Goal: Task Accomplishment & Management: Manage account settings

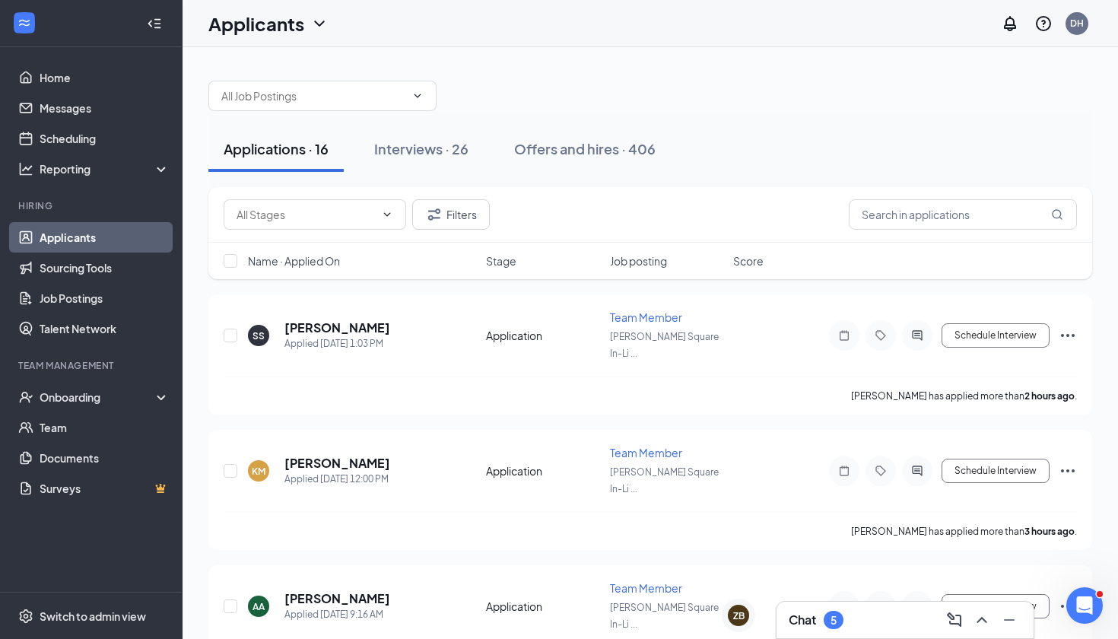
click at [845, 329] on icon "Note" at bounding box center [844, 335] width 18 height 12
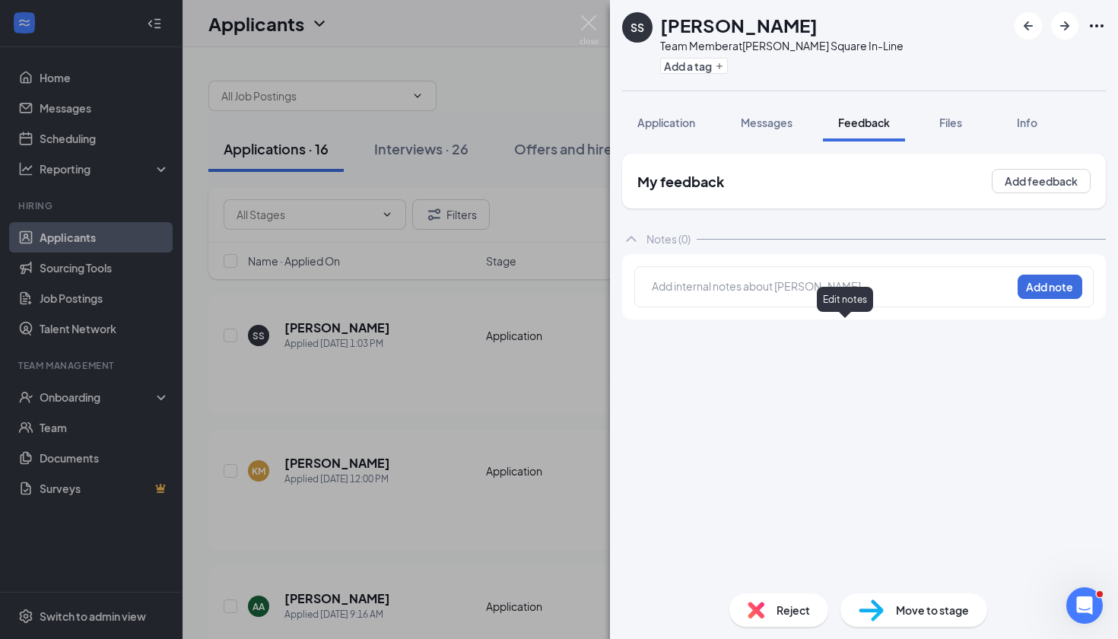
click at [679, 122] on span "Application" at bounding box center [667, 123] width 58 height 14
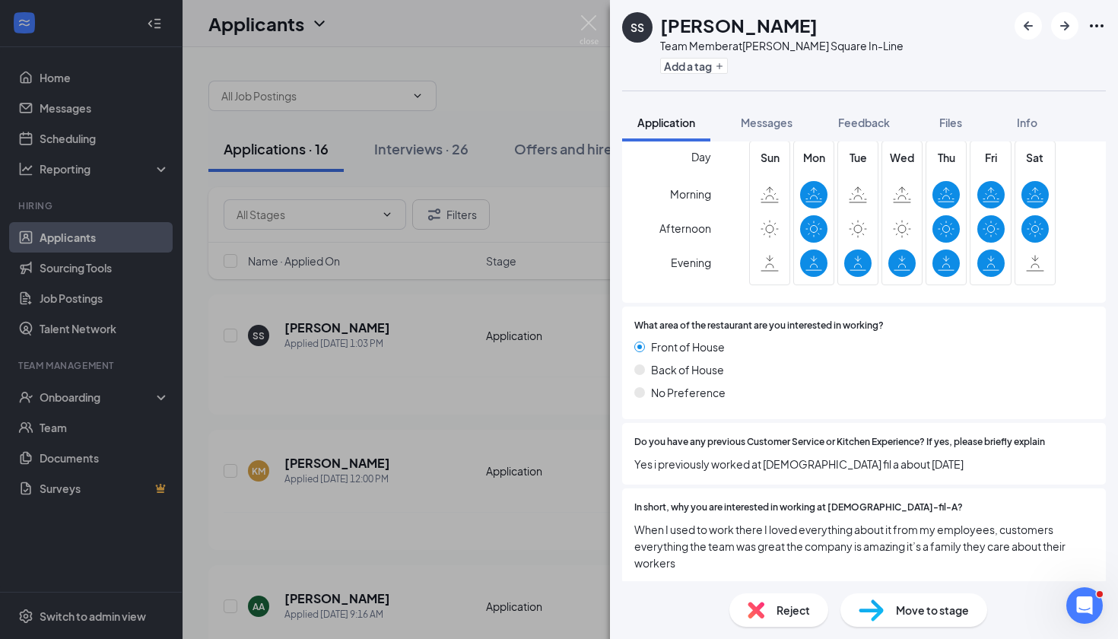
scroll to position [556, 0]
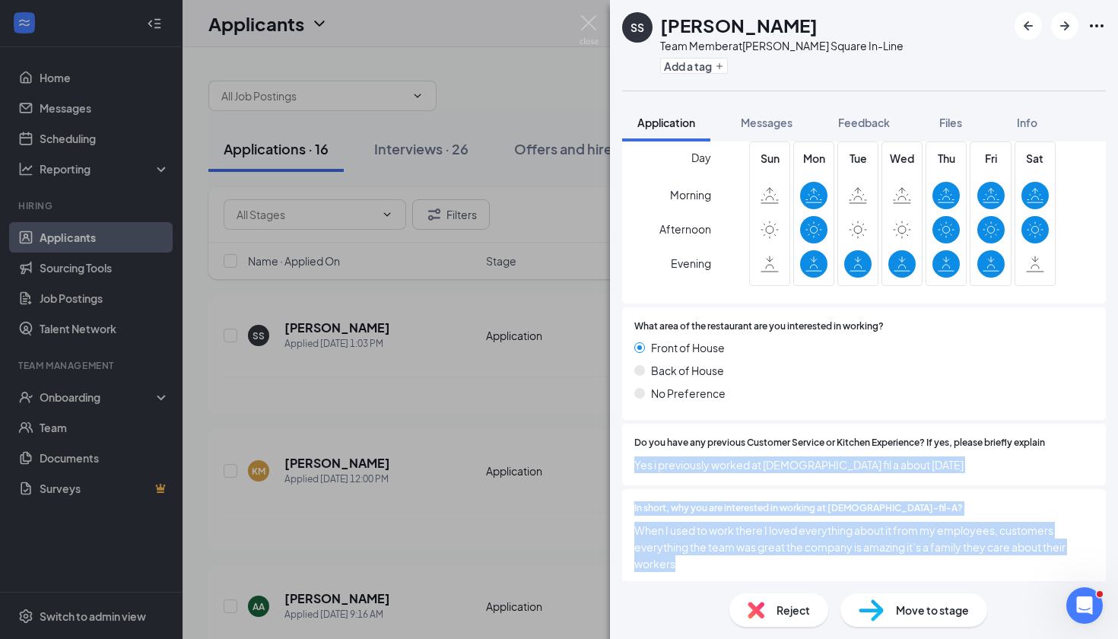
drag, startPoint x: 0, startPoint y: 0, endPoint x: 724, endPoint y: 561, distance: 915.4
click at [724, 561] on div "Are you at least 16 years old? Yes No If you are under 16, when do you turn 16?…" at bounding box center [864, 198] width 484 height 779
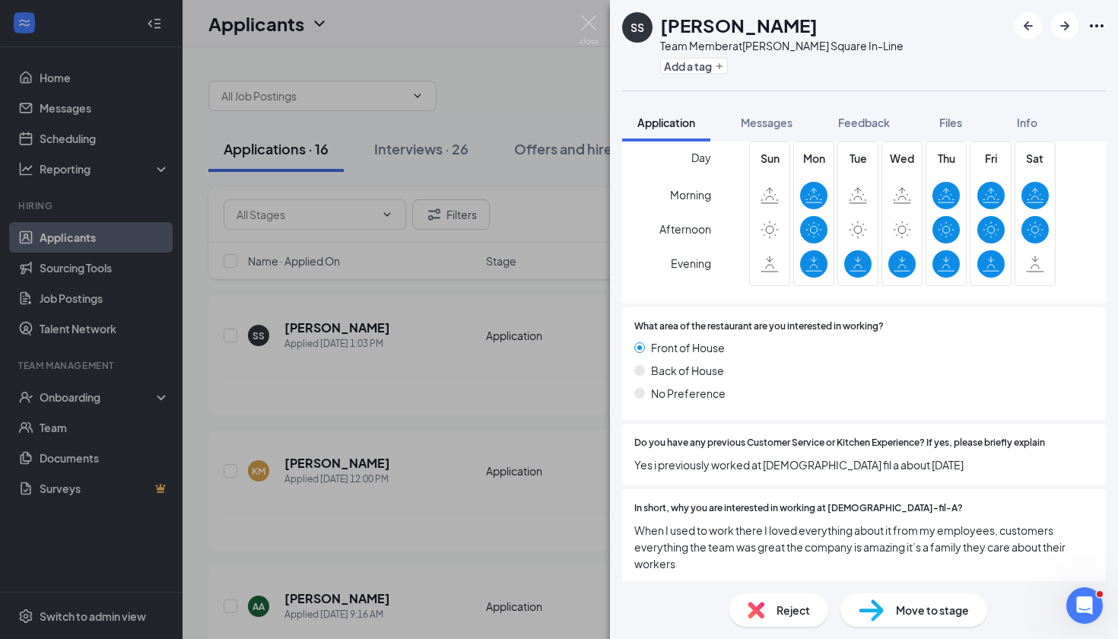
click at [672, 447] on div "Do you have any previous Customer Service or Kitchen Experience? If yes, please…" at bounding box center [865, 454] width 460 height 37
click at [336, 485] on div "SS Shaquan Sudler Team Member at Wayne Square In-Line Add a tag Application Mes…" at bounding box center [559, 319] width 1118 height 639
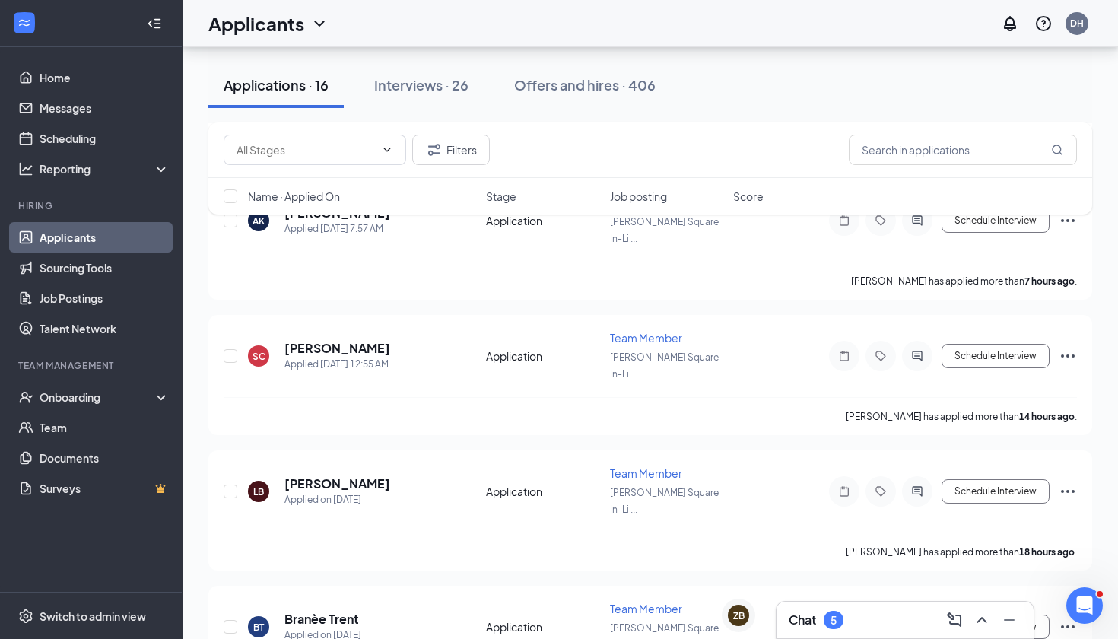
scroll to position [496, 0]
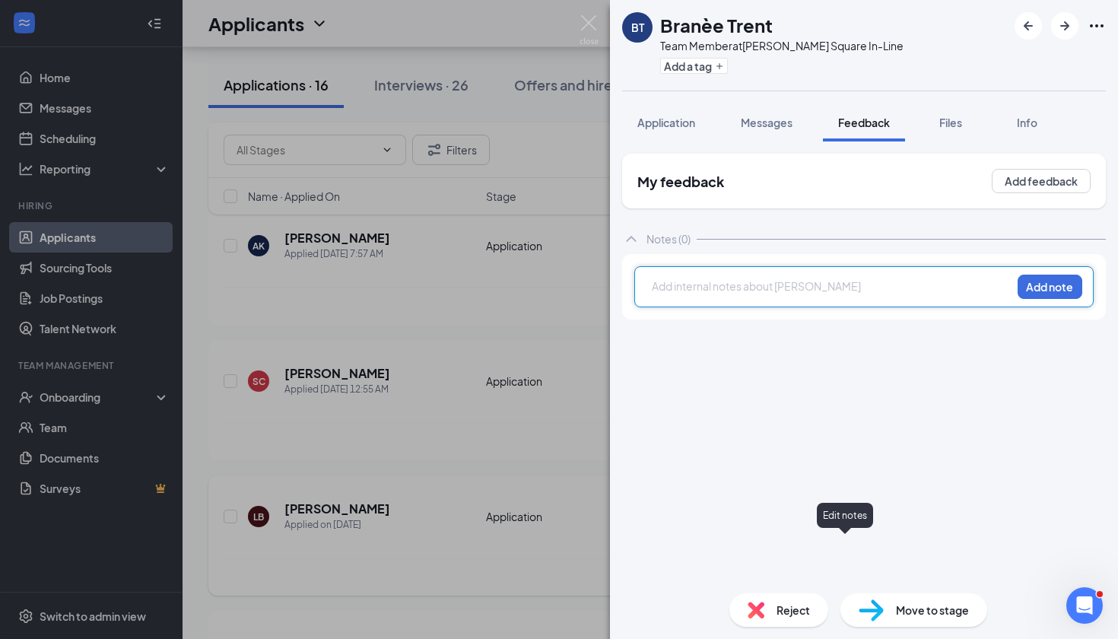
click at [687, 129] on span "Application" at bounding box center [667, 123] width 58 height 14
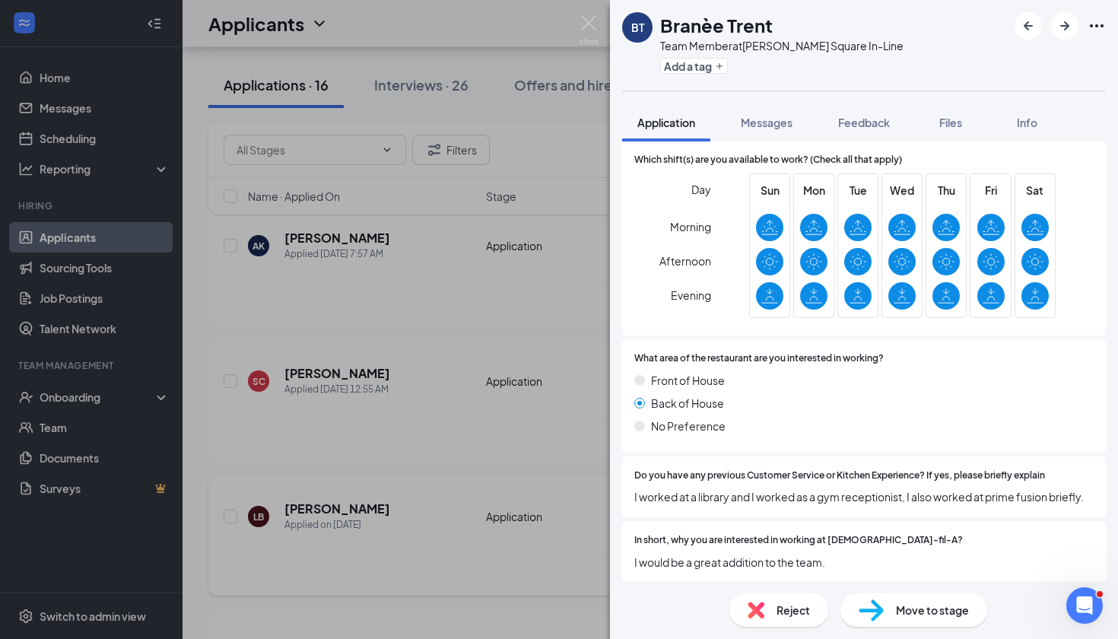
scroll to position [458, 0]
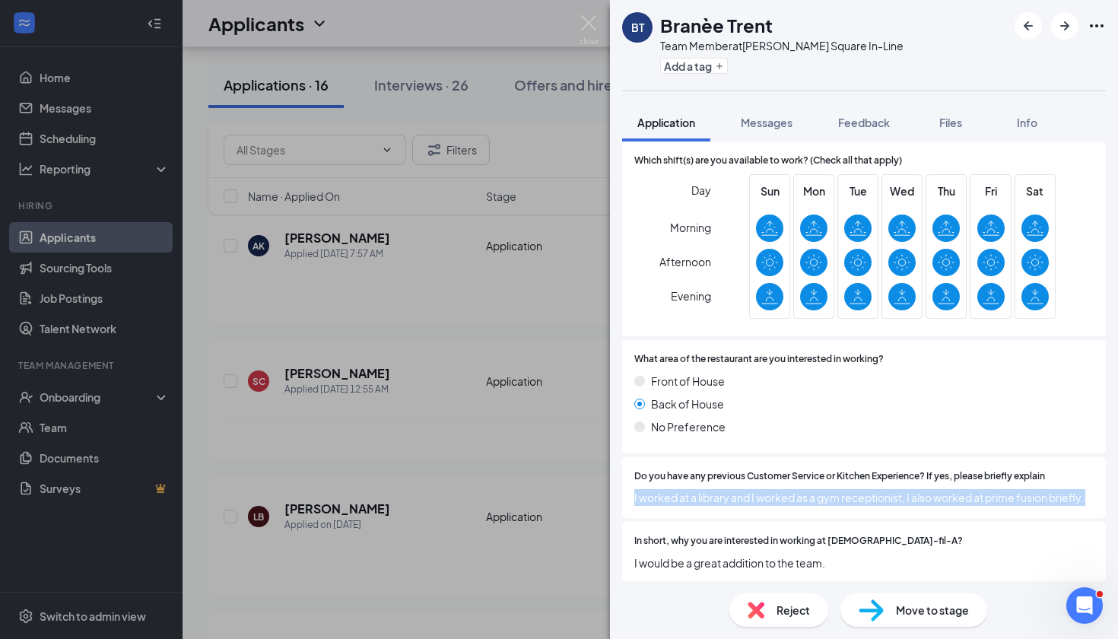
drag, startPoint x: 336, startPoint y: 485, endPoint x: 771, endPoint y: 527, distance: 438.0
click at [771, 527] on div "Are you at least 16 years old? Yes No How many hours are you interested in work…" at bounding box center [864, 247] width 484 height 680
click at [812, 474] on span "Do you have any previous Customer Service or Kitchen Experience? If yes, please…" at bounding box center [840, 476] width 411 height 14
click at [936, 608] on span "Move to stage" at bounding box center [932, 610] width 73 height 17
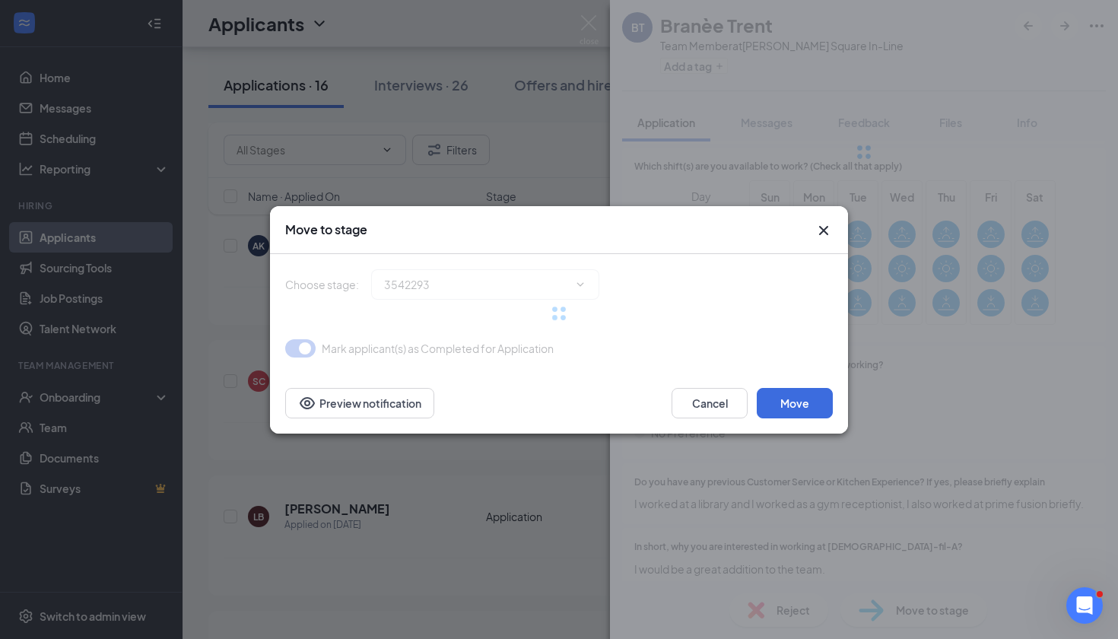
type input "Interview Scheduling (next stage)"
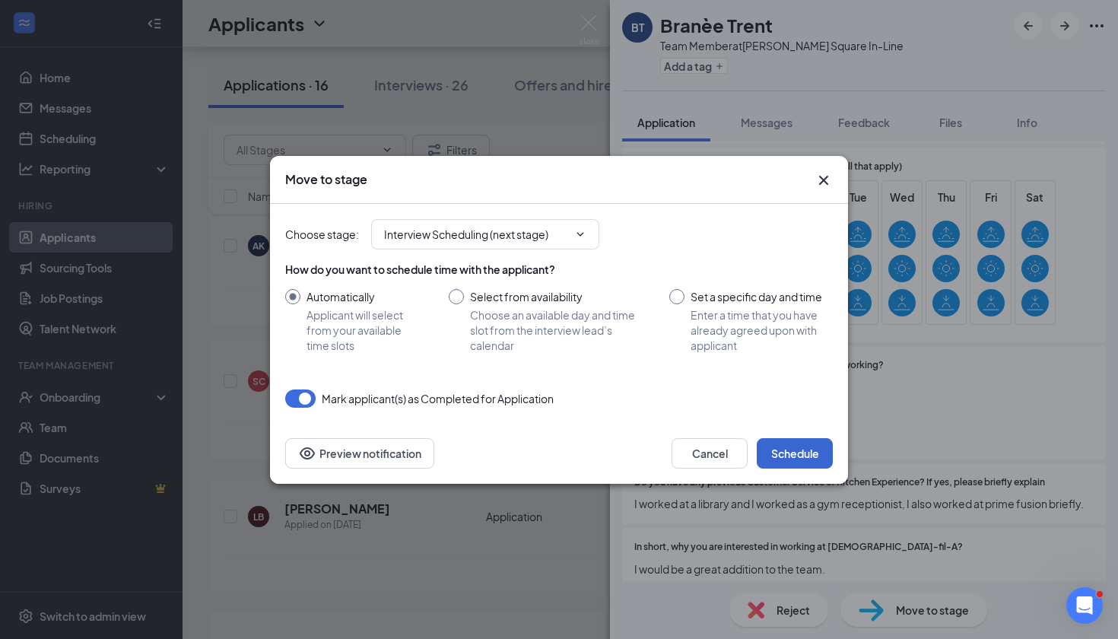
drag, startPoint x: 771, startPoint y: 527, endPoint x: 819, endPoint y: 460, distance: 83.0
click at [819, 460] on button "Schedule" at bounding box center [795, 453] width 76 height 30
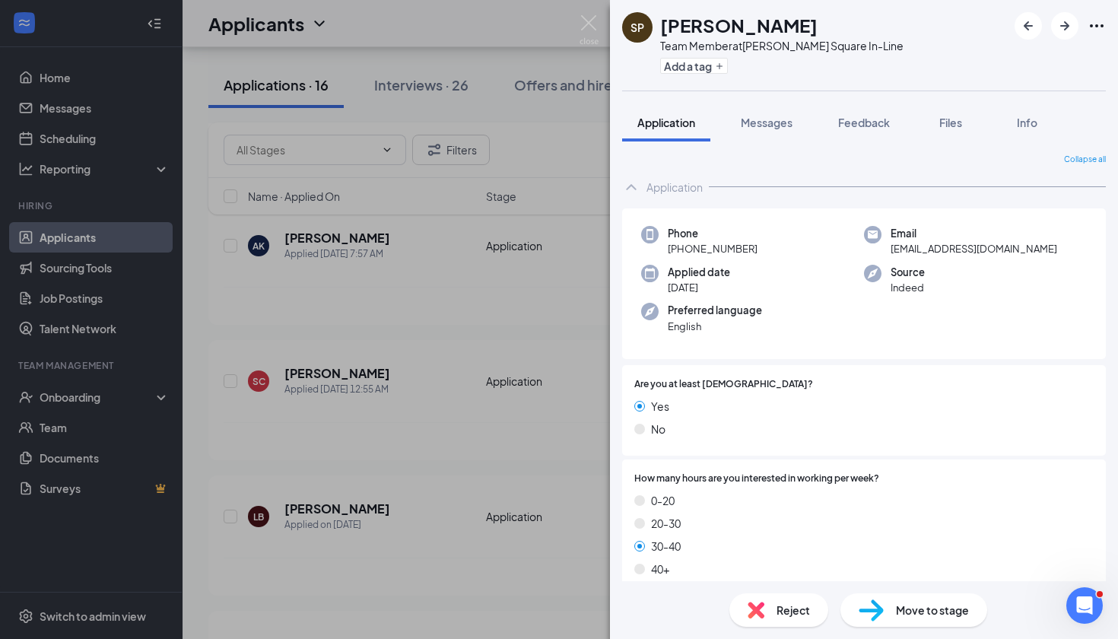
click at [599, 31] on div "SP Samir Perry Team Member at Wayne Square In-Line Add a tag Application Messag…" at bounding box center [559, 319] width 1118 height 639
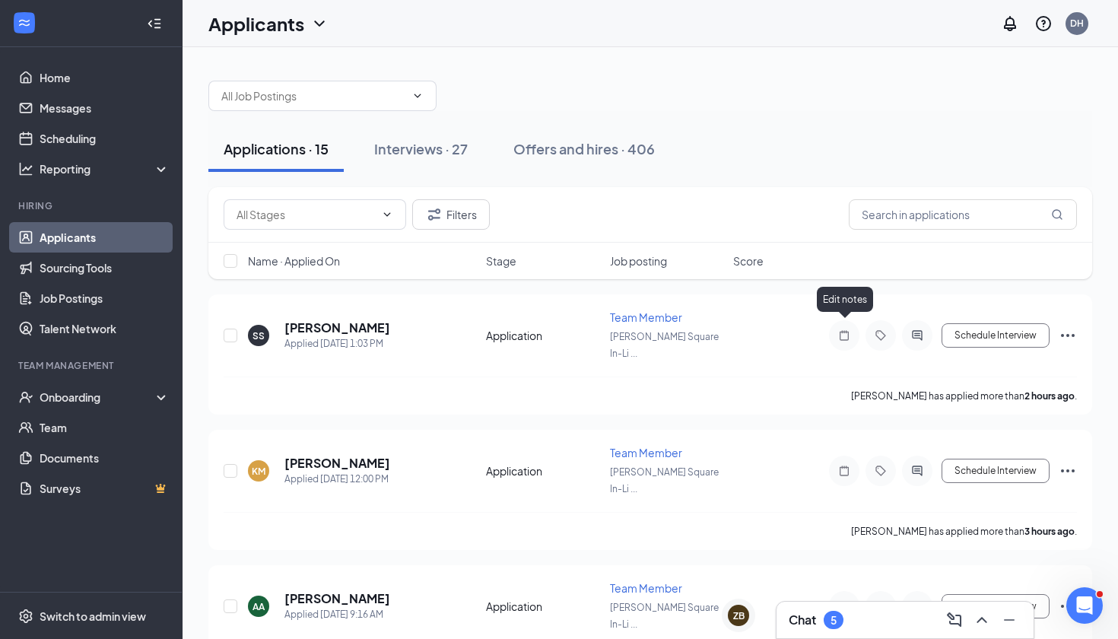
click at [847, 332] on icon "Note" at bounding box center [844, 335] width 9 height 10
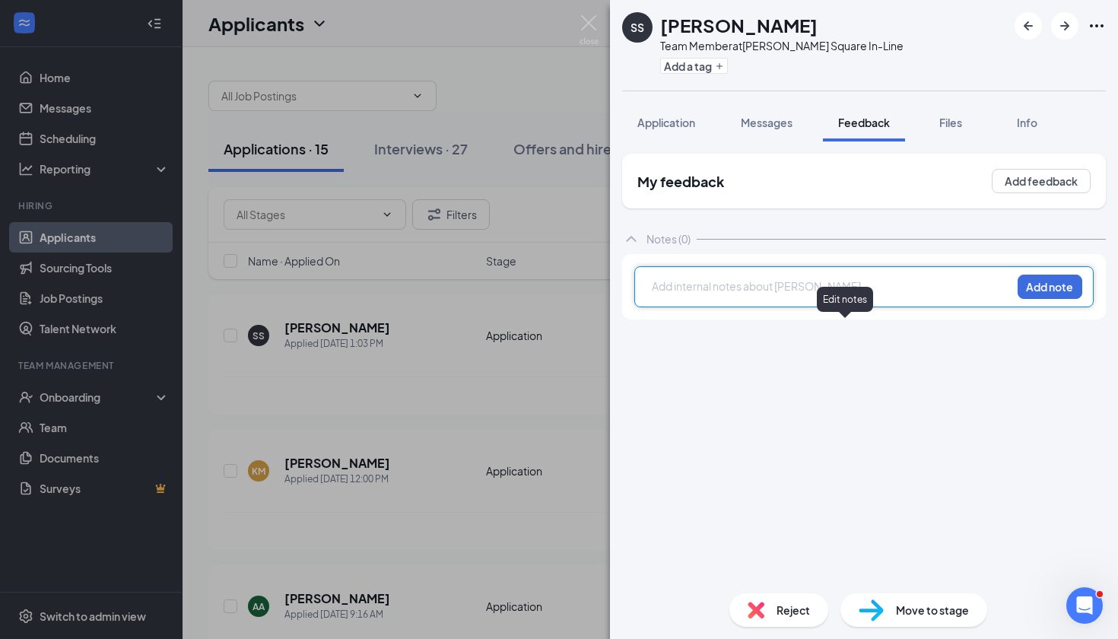
click at [682, 125] on span "Application" at bounding box center [667, 123] width 58 height 14
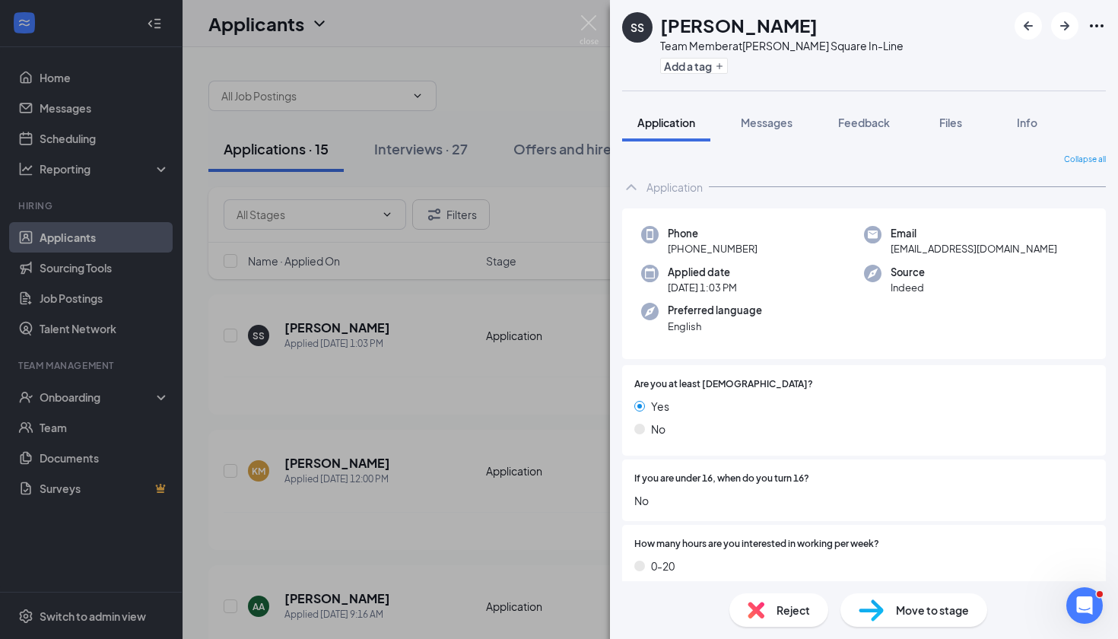
drag, startPoint x: 599, startPoint y: 31, endPoint x: 753, endPoint y: 530, distance: 522.5
click at [753, 530] on div "How many hours are you interested in working per week? 0-20 20-30 30-40 40+" at bounding box center [864, 593] width 484 height 136
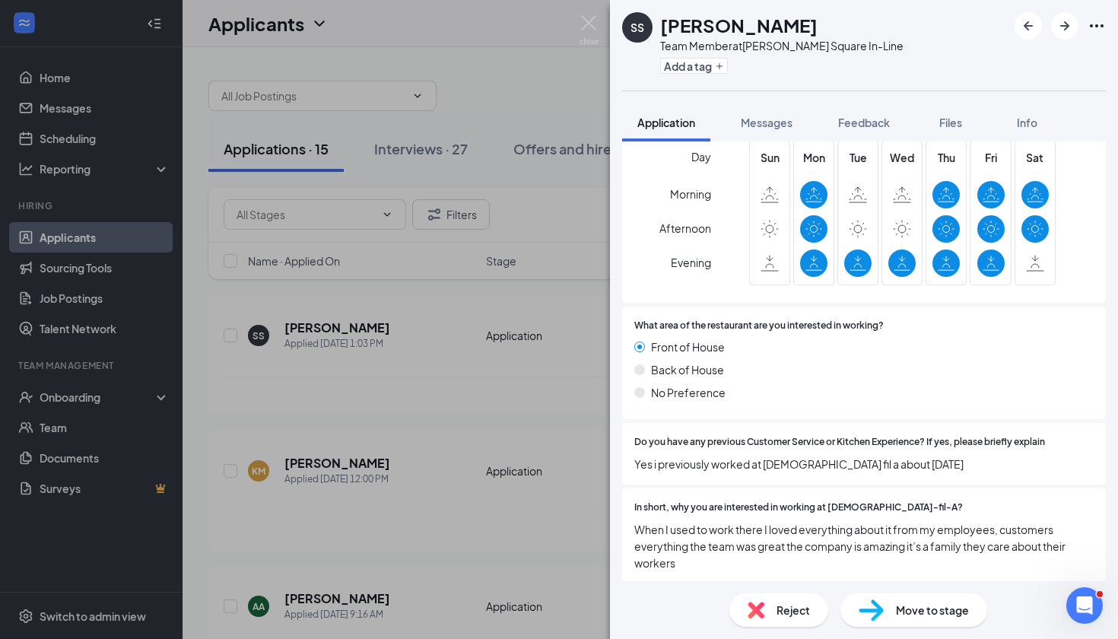
scroll to position [556, 0]
click at [904, 606] on span "Move to stage" at bounding box center [932, 610] width 73 height 17
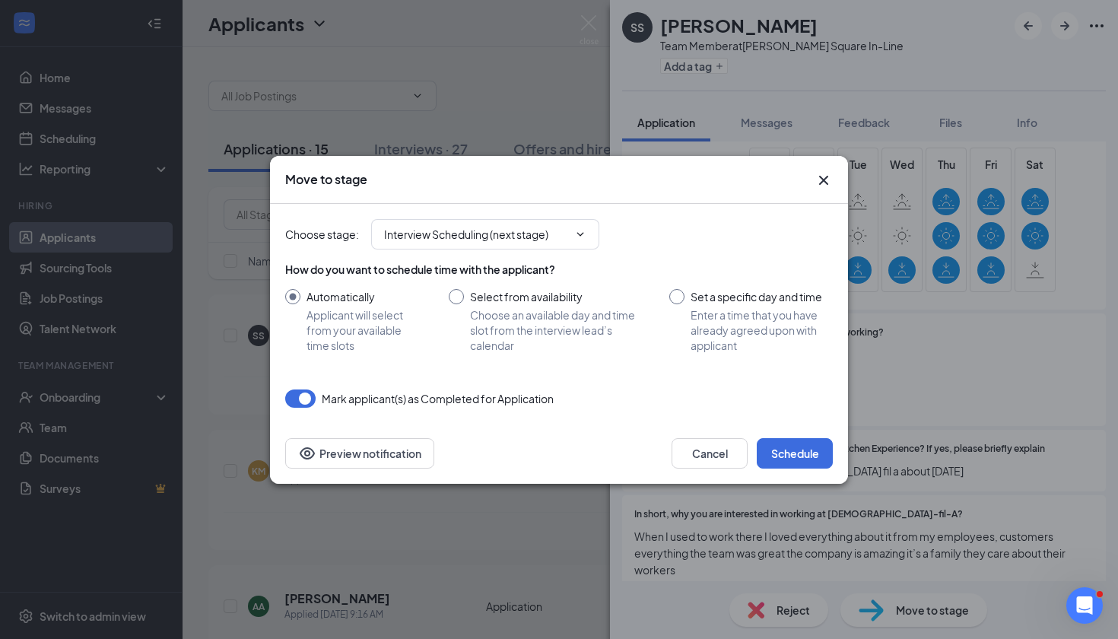
click at [785, 455] on button "Schedule" at bounding box center [795, 453] width 76 height 30
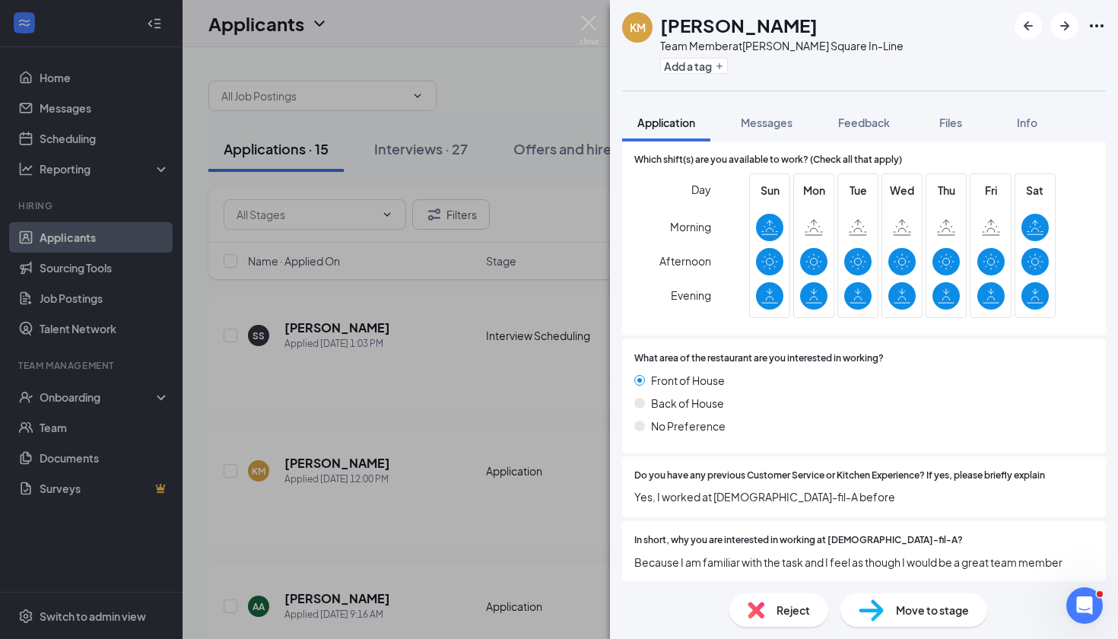
scroll to position [458, 0]
drag, startPoint x: 785, startPoint y: 455, endPoint x: 858, endPoint y: 580, distance: 144.6
click at [858, 580] on div "Are you at least 16 years old? Yes No How many hours are you interested in work…" at bounding box center [864, 247] width 484 height 680
click at [912, 616] on span "Move to stage" at bounding box center [932, 610] width 73 height 17
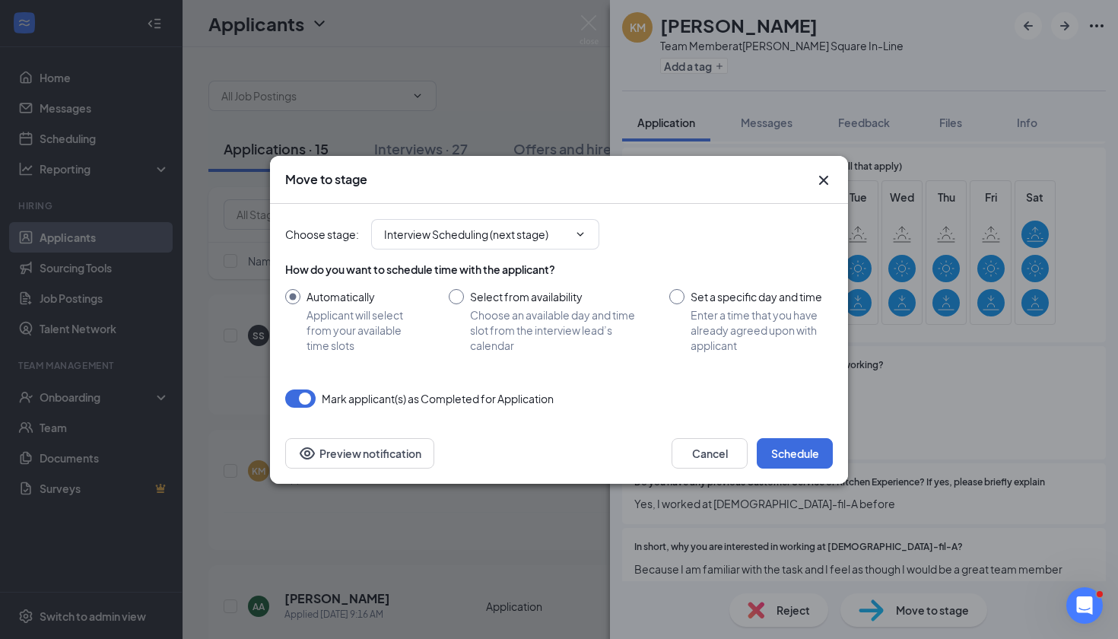
click at [784, 460] on button "Schedule" at bounding box center [795, 453] width 76 height 30
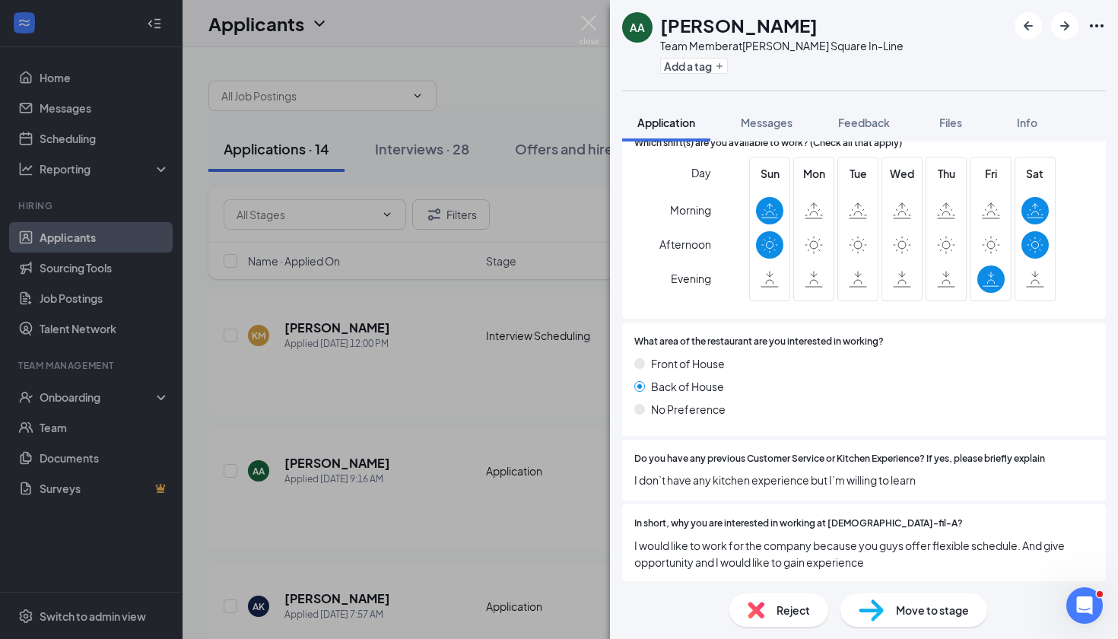
scroll to position [475, 0]
click at [924, 606] on span "Move to stage" at bounding box center [932, 610] width 73 height 17
type input "Interview Scheduling (next stage)"
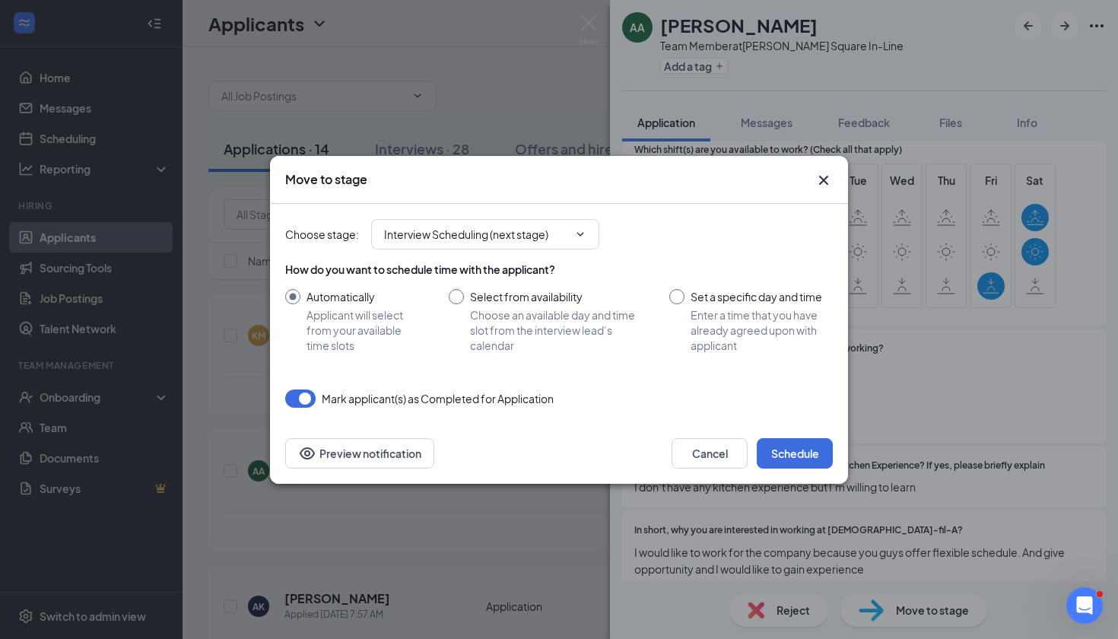
click at [789, 441] on button "Schedule" at bounding box center [795, 453] width 76 height 30
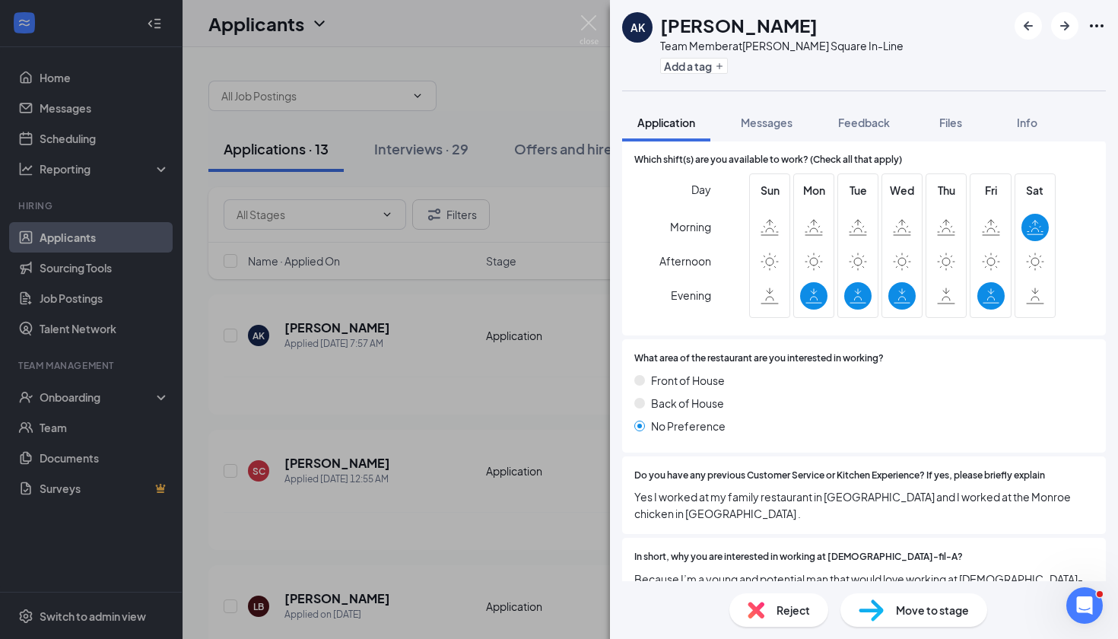
scroll to position [458, 0]
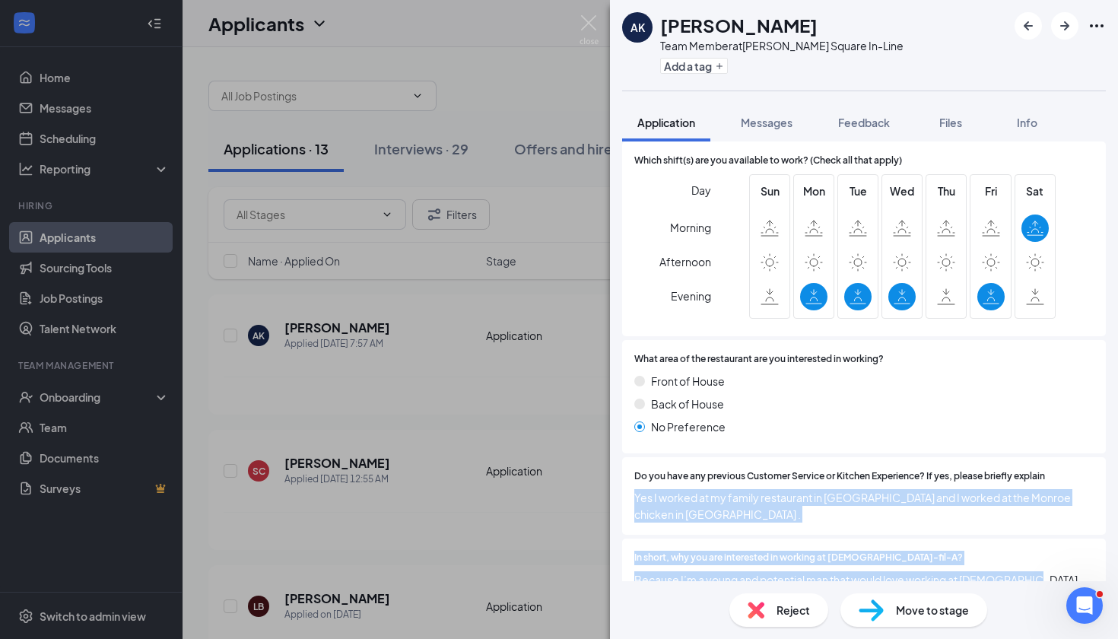
drag, startPoint x: 789, startPoint y: 441, endPoint x: 1063, endPoint y: 562, distance: 299.4
click at [1063, 562] on div "Are you at least 16 years old? Yes No How many hours are you interested in work…" at bounding box center [864, 264] width 484 height 714
click at [1065, 571] on span "Because I’m a young and potential man that would love working at chick-fil-A." at bounding box center [865, 587] width 460 height 33
drag, startPoint x: 1063, startPoint y: 562, endPoint x: 1060, endPoint y: 475, distance: 86.8
click at [1060, 475] on div "Are you at least 16 years old? Yes No How many hours are you interested in work…" at bounding box center [864, 264] width 484 height 714
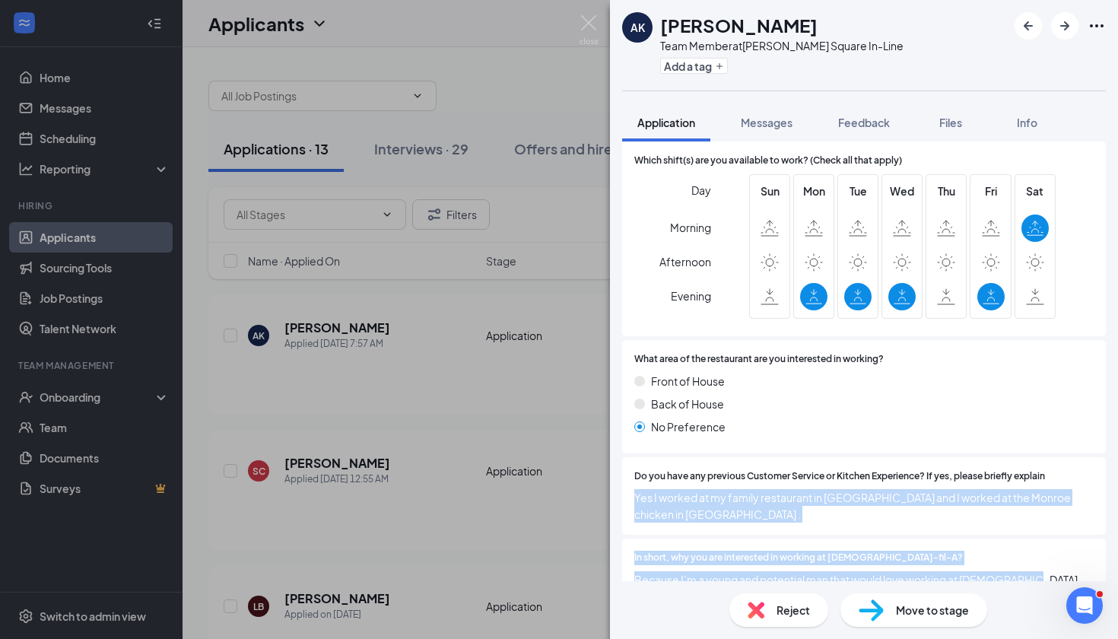
click at [905, 508] on div "Do you have any previous Customer Service or Kitchen Experience? If yes, please…" at bounding box center [864, 496] width 484 height 78
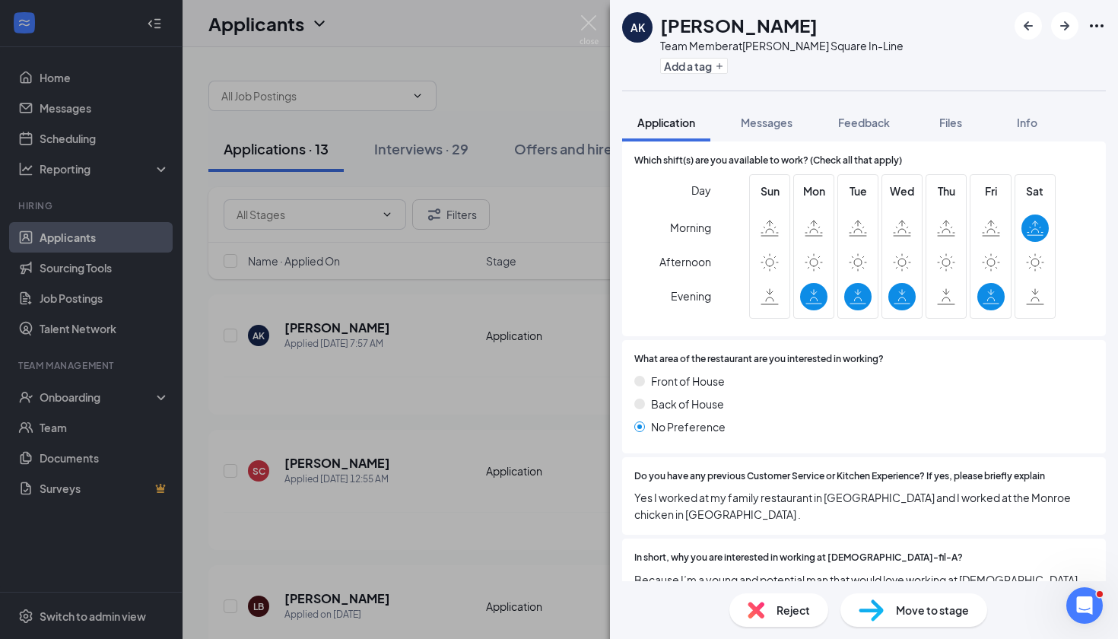
click at [888, 601] on div "Move to stage" at bounding box center [914, 609] width 147 height 33
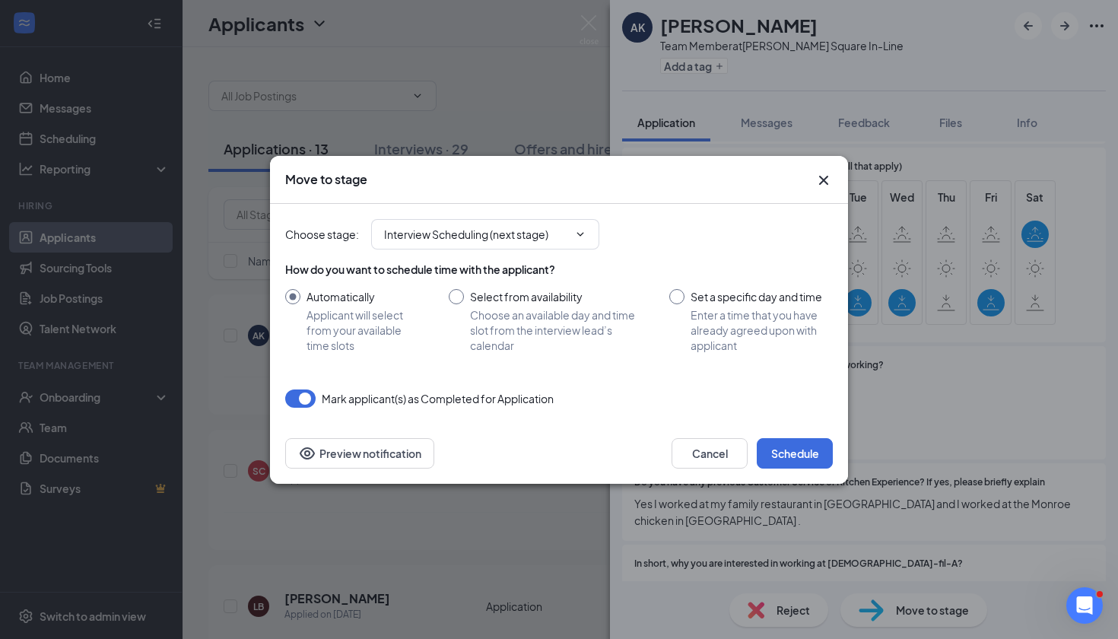
click at [794, 459] on button "Schedule" at bounding box center [795, 453] width 76 height 30
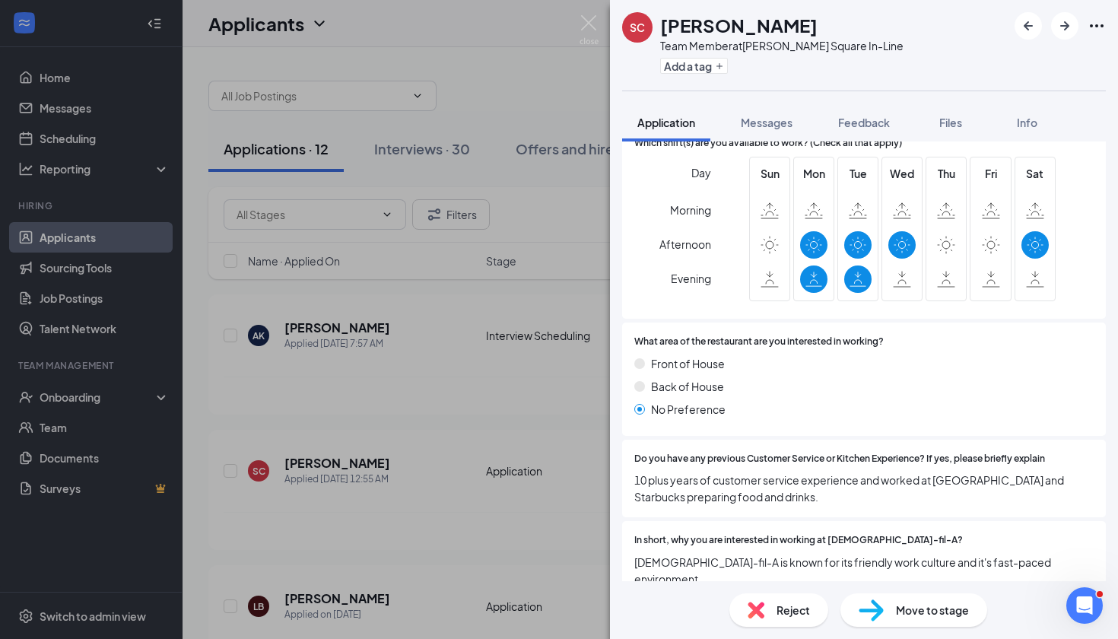
scroll to position [475, 0]
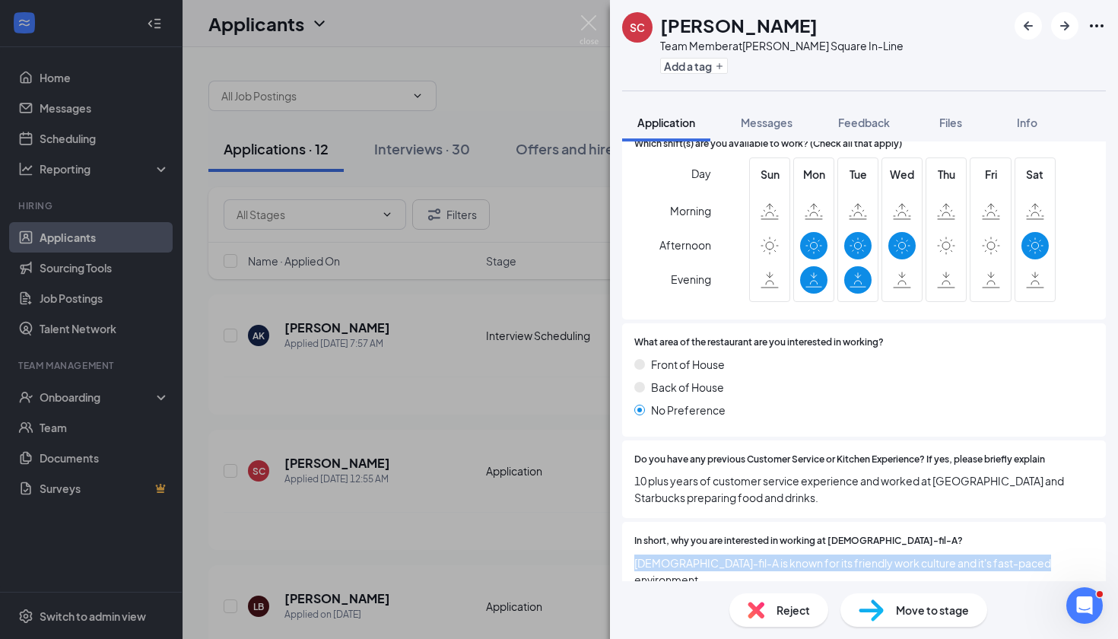
drag, startPoint x: 794, startPoint y: 459, endPoint x: 1039, endPoint y: 564, distance: 266.5
click at [1039, 564] on span "Chick-fil-A is known for its friendly work culture and it's fast-paced environm…" at bounding box center [865, 571] width 460 height 33
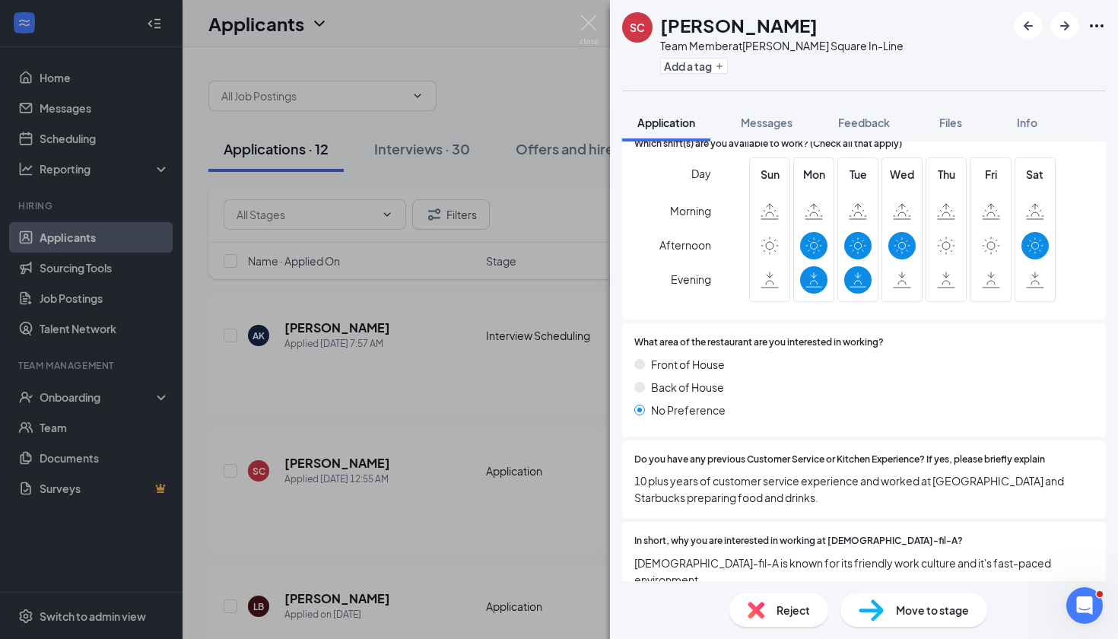
click at [1029, 504] on div "Do you have any previous Customer Service or Kitchen Experience? If yes, please…" at bounding box center [864, 480] width 484 height 78
click at [927, 612] on span "Move to stage" at bounding box center [932, 610] width 73 height 17
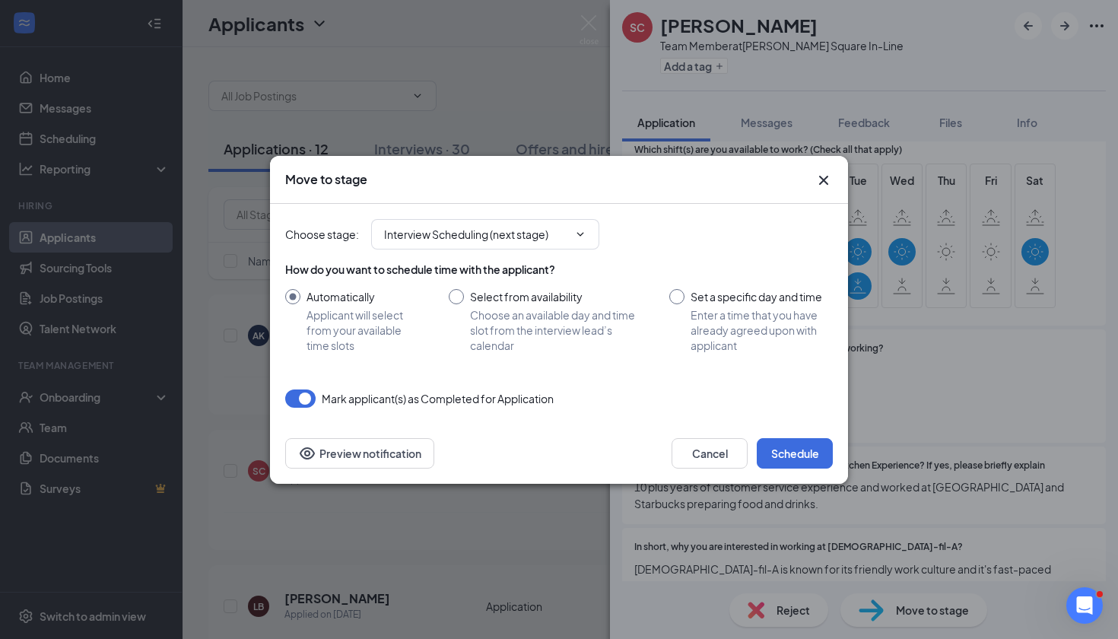
click at [810, 454] on button "Schedule" at bounding box center [795, 453] width 76 height 30
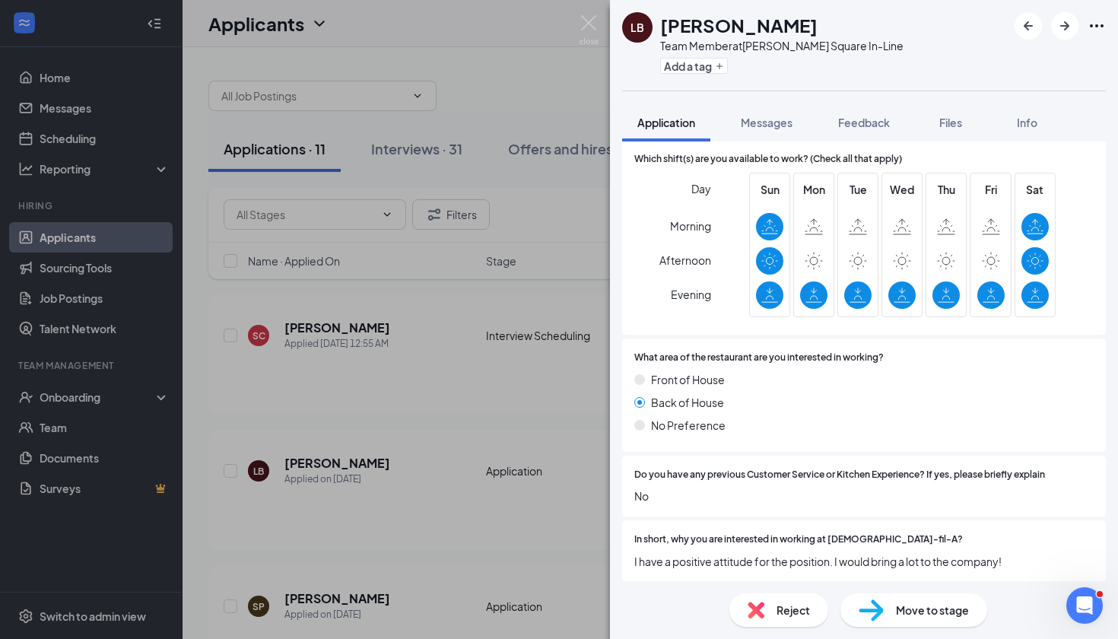
scroll to position [458, 0]
click at [915, 621] on div "Move to stage" at bounding box center [914, 609] width 147 height 33
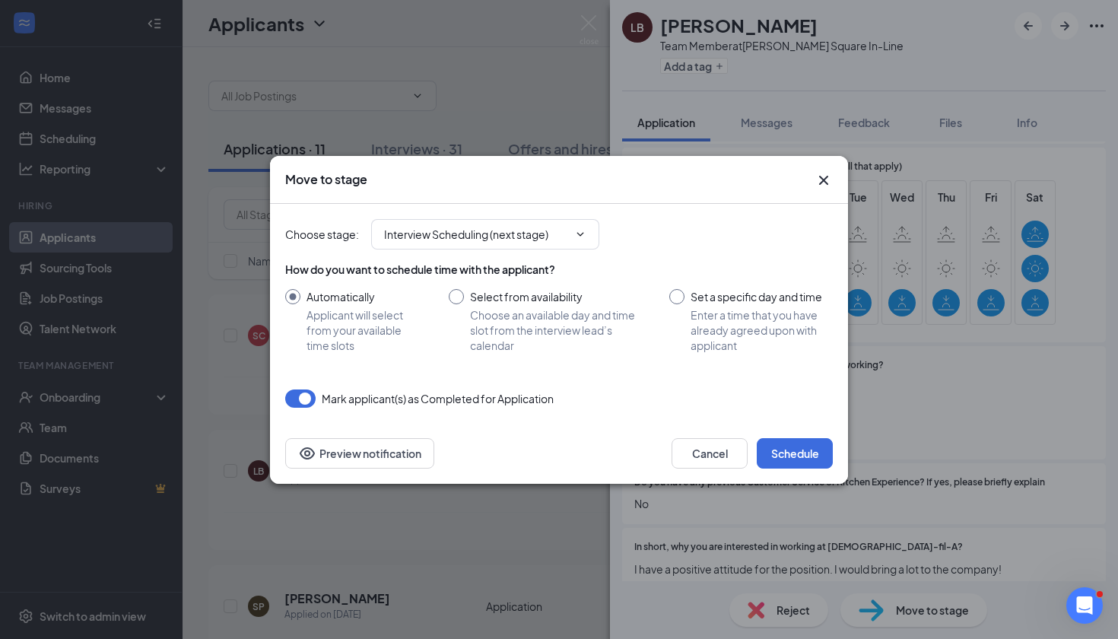
click at [814, 457] on button "Schedule" at bounding box center [795, 453] width 76 height 30
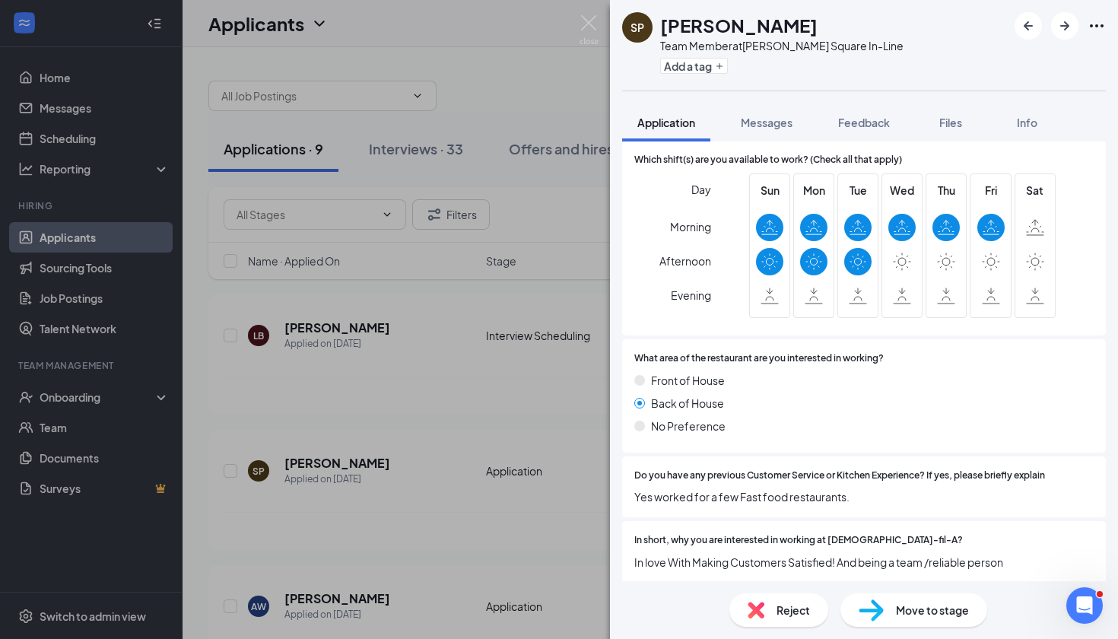
scroll to position [458, 0]
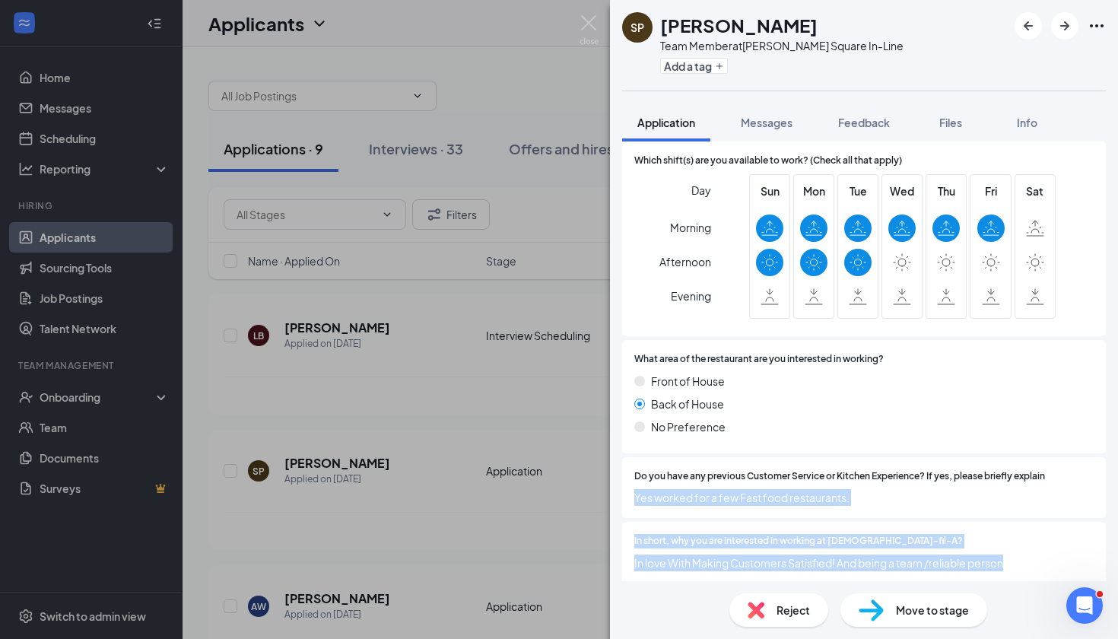
drag, startPoint x: 814, startPoint y: 457, endPoint x: 1025, endPoint y: 550, distance: 230.6
click at [1025, 550] on div "Are you at least 16 years old? Yes No How many hours are you interested in work…" at bounding box center [864, 247] width 484 height 680
click at [1025, 546] on div "In short, why you are interested in working at Chick-fil-A? In love With Making…" at bounding box center [865, 552] width 460 height 37
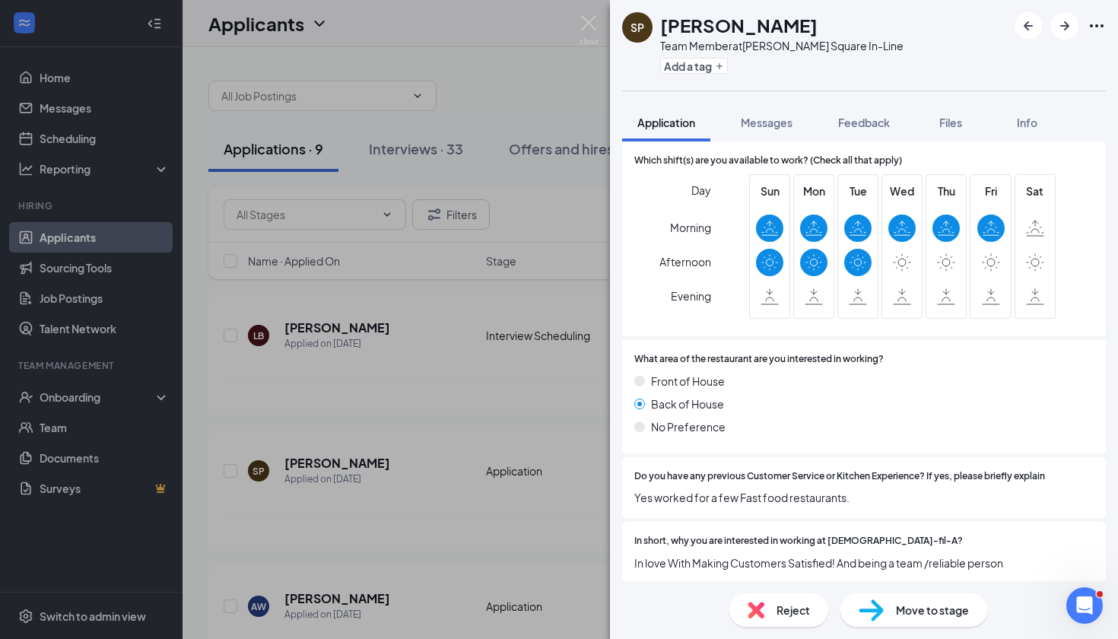
click at [936, 611] on span "Move to stage" at bounding box center [932, 610] width 73 height 17
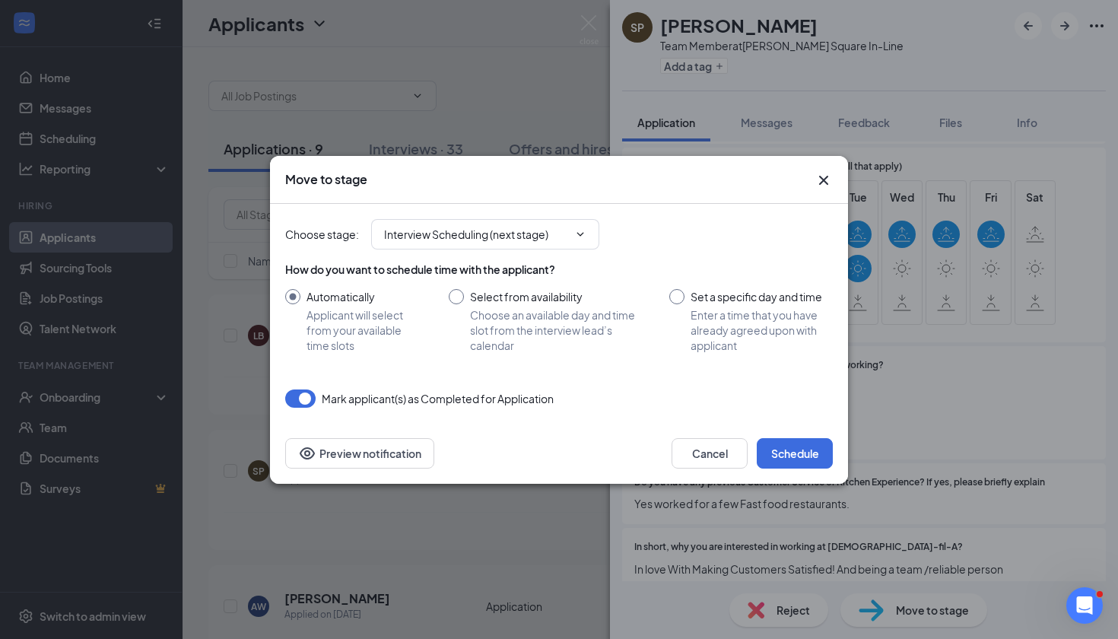
click at [805, 447] on button "Schedule" at bounding box center [795, 453] width 76 height 30
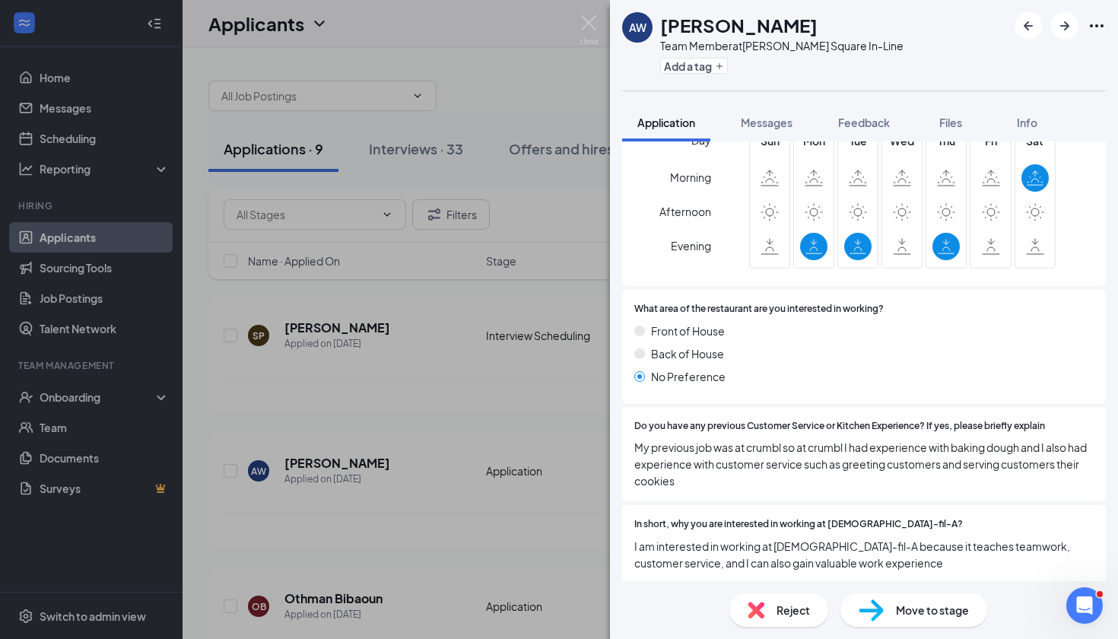
scroll to position [502, 0]
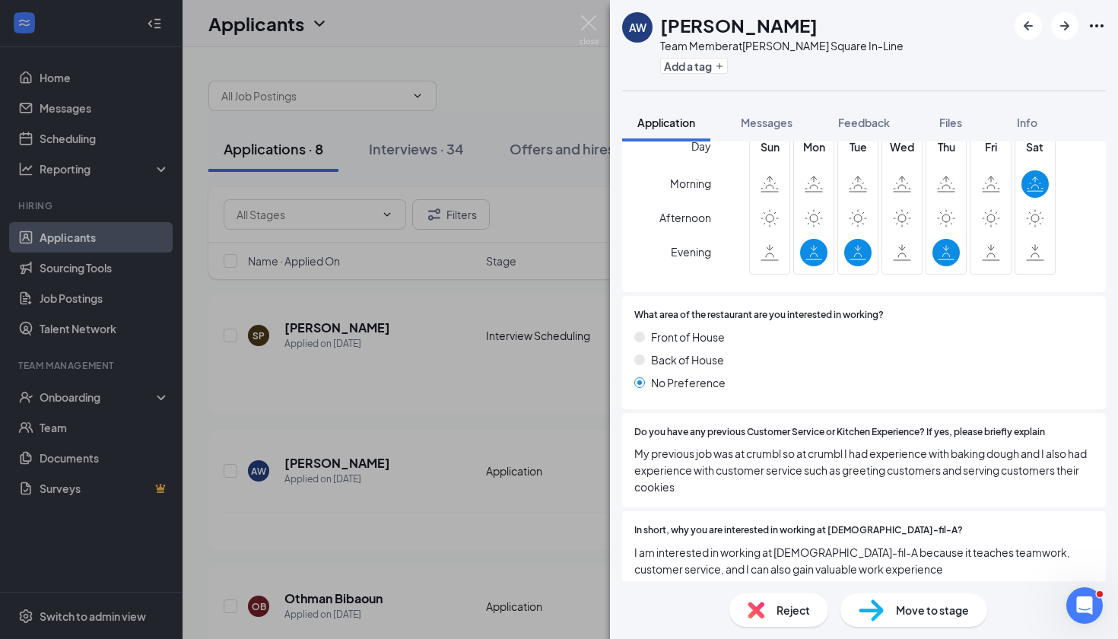
click at [594, 32] on img at bounding box center [589, 30] width 19 height 30
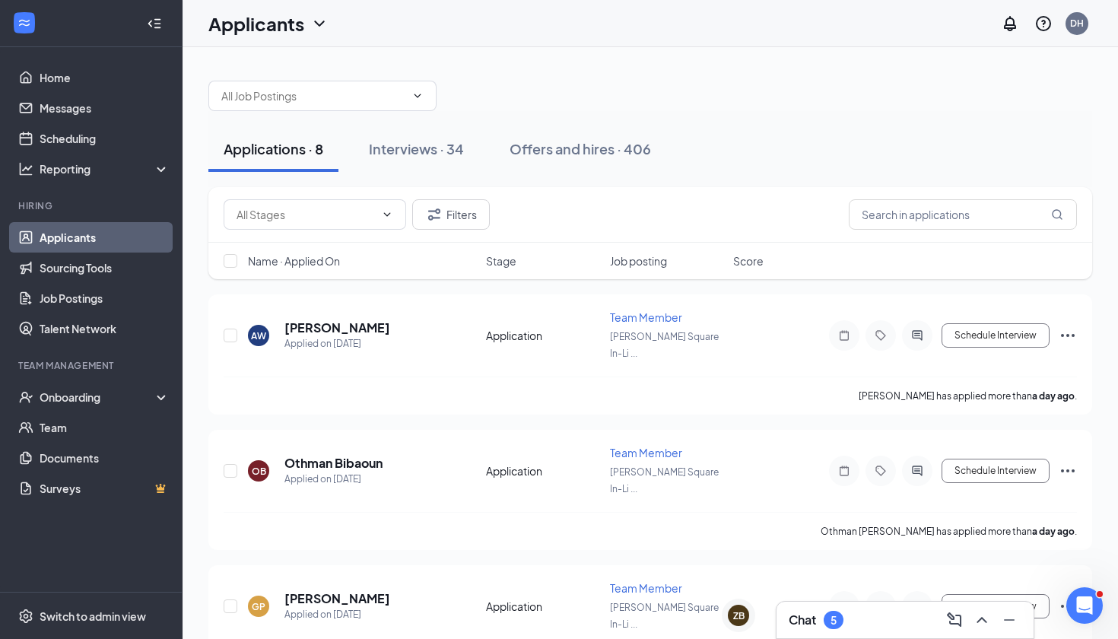
click at [409, 148] on div "Interviews · 34" at bounding box center [416, 148] width 95 height 19
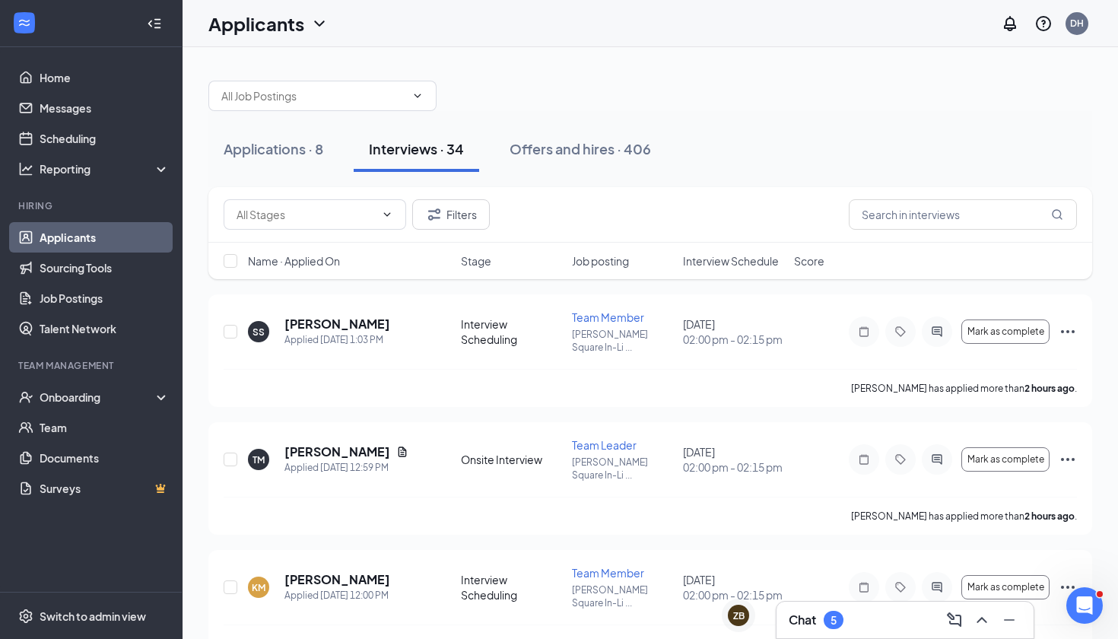
click at [818, 260] on span "Score" at bounding box center [809, 260] width 30 height 15
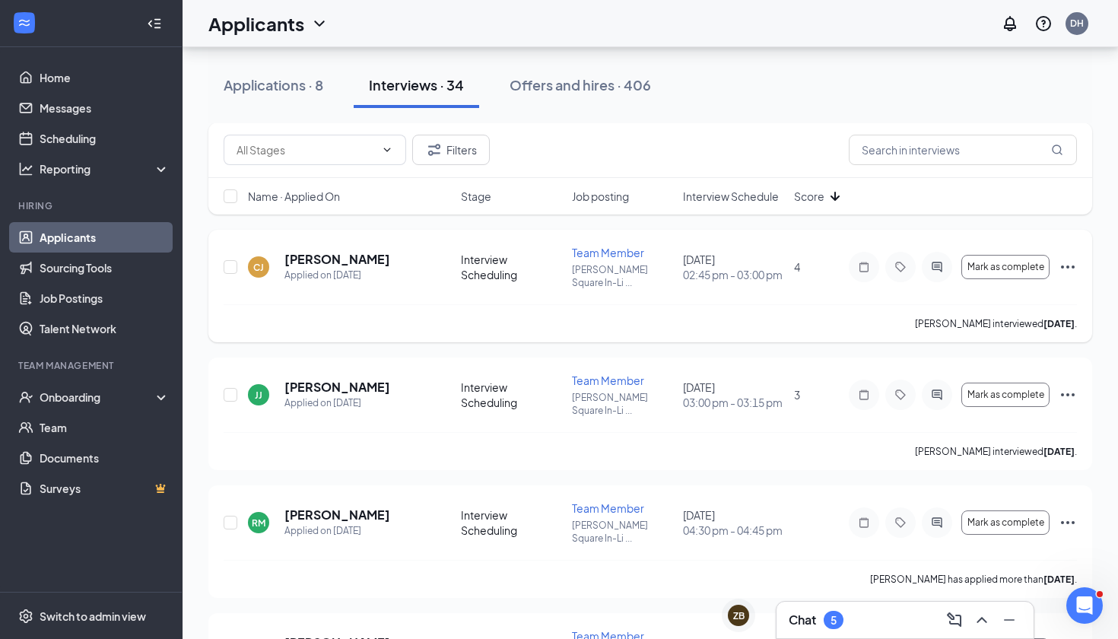
scroll to position [67, 0]
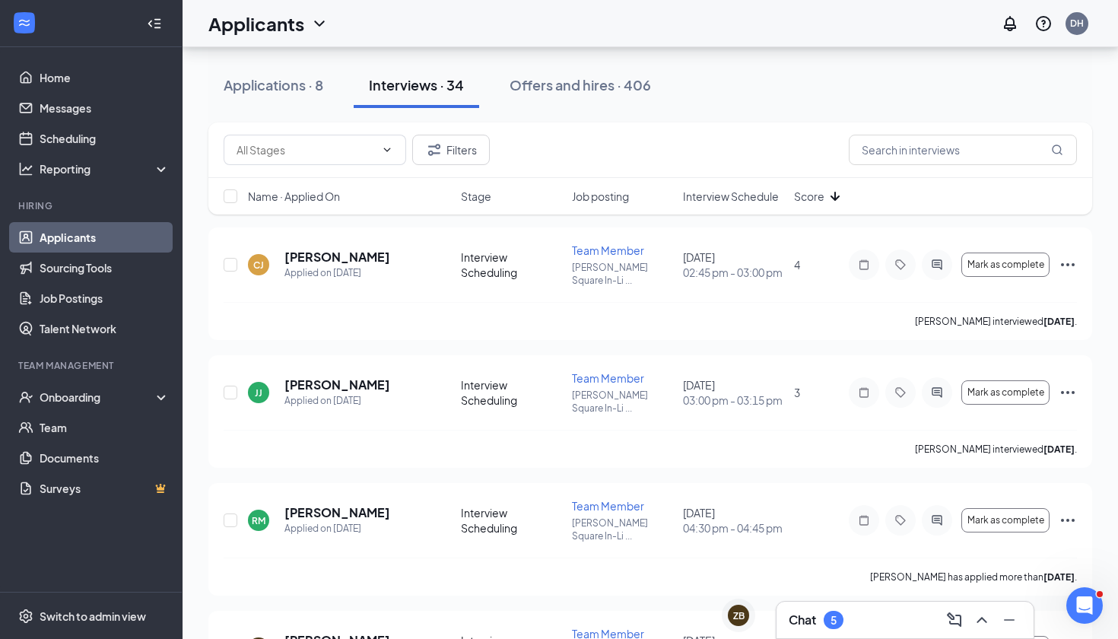
click at [296, 78] on div "Applications · 8" at bounding box center [274, 84] width 100 height 19
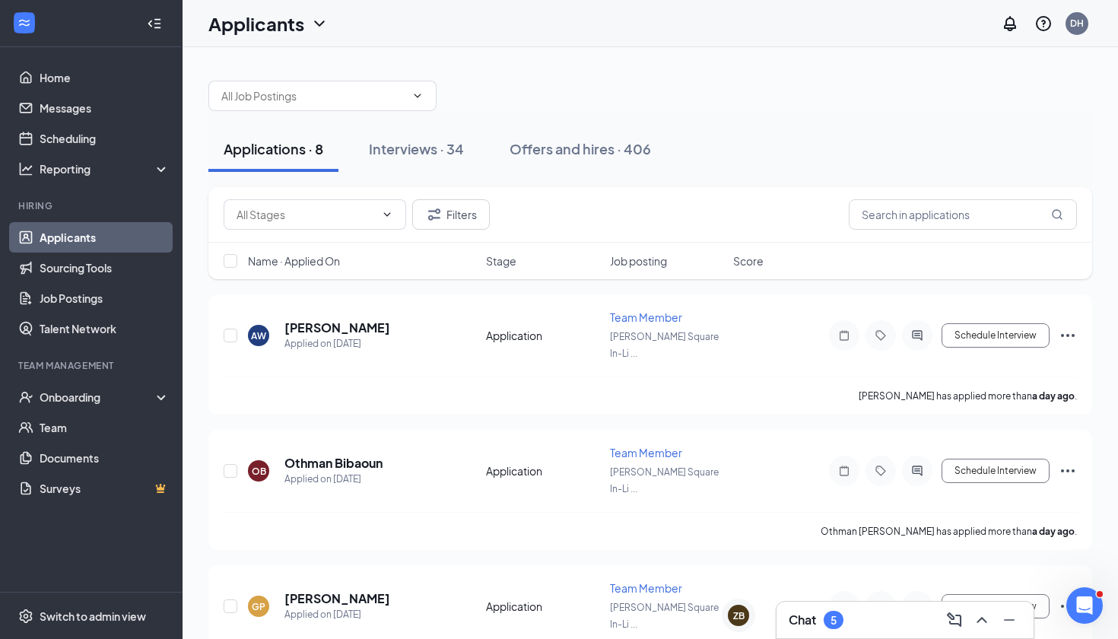
click at [850, 332] on icon "Note" at bounding box center [844, 335] width 18 height 12
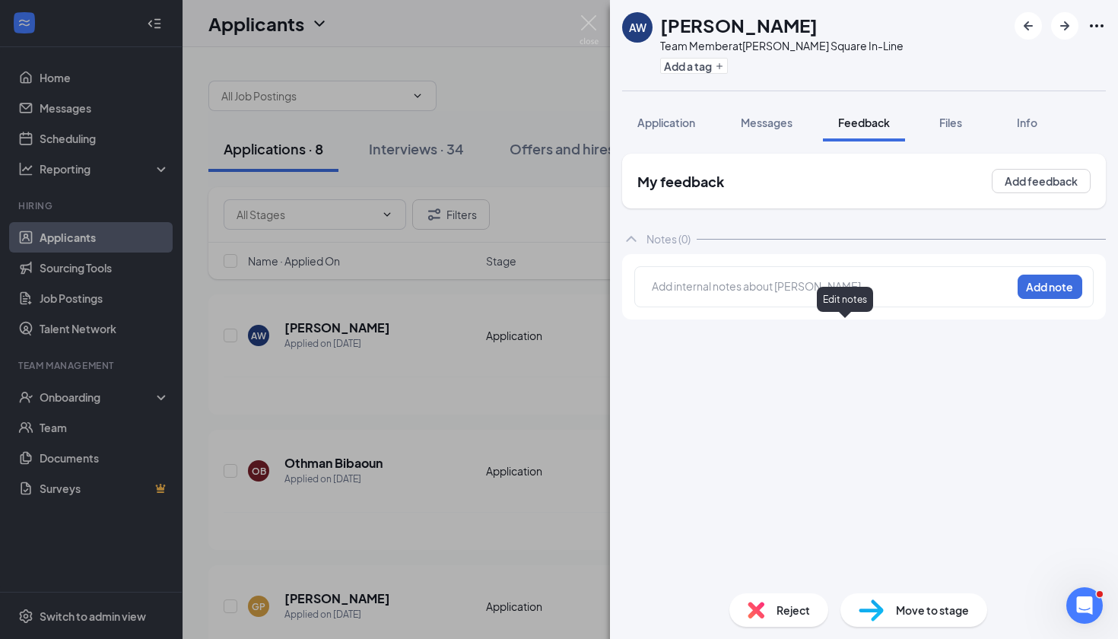
click at [684, 126] on span "Application" at bounding box center [667, 123] width 58 height 14
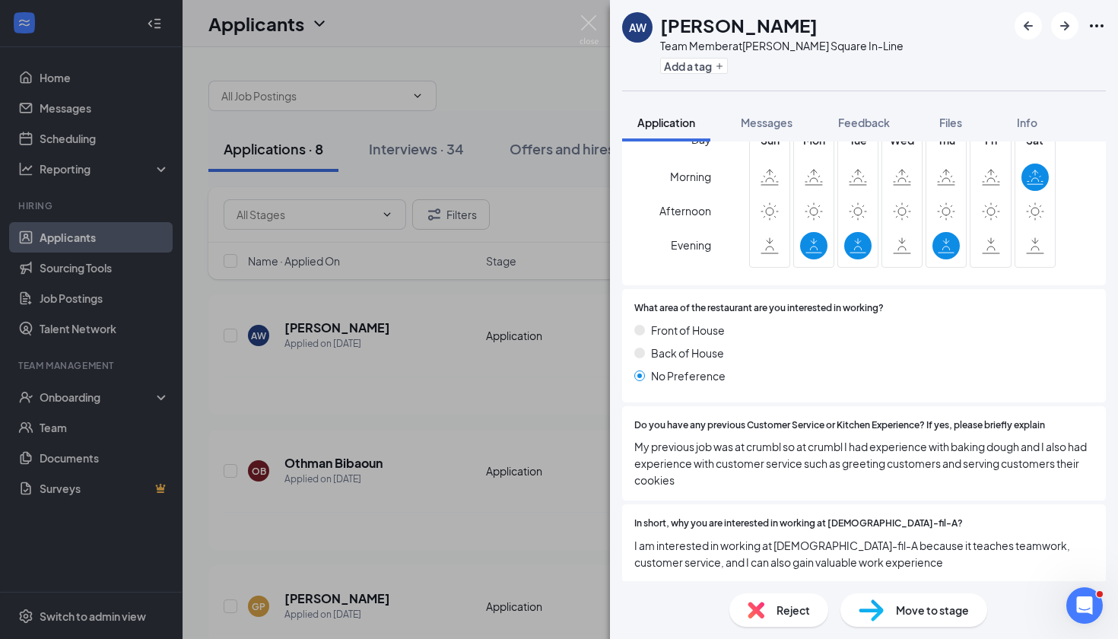
scroll to position [508, 0]
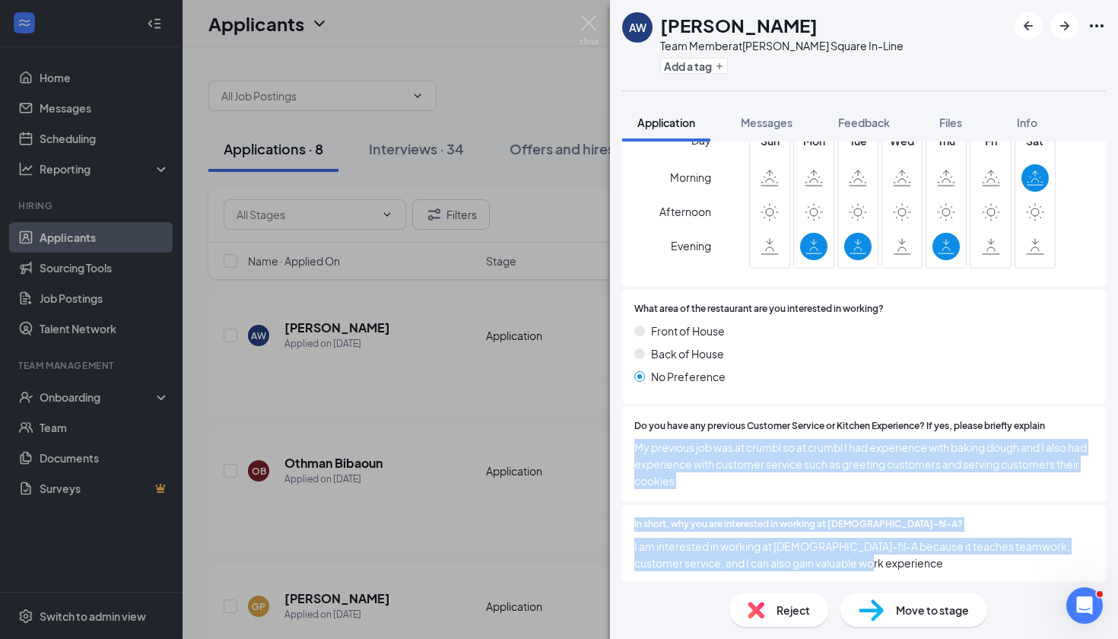
drag, startPoint x: 296, startPoint y: 78, endPoint x: 721, endPoint y: 565, distance: 646.5
click at [721, 565] on div "Are you at least [DEMOGRAPHIC_DATA]? Yes No How many hours are you interested i…" at bounding box center [864, 222] width 484 height 730
click at [893, 557] on span "I am interested in working at [DEMOGRAPHIC_DATA]-fil-A because it teaches teamw…" at bounding box center [865, 554] width 460 height 33
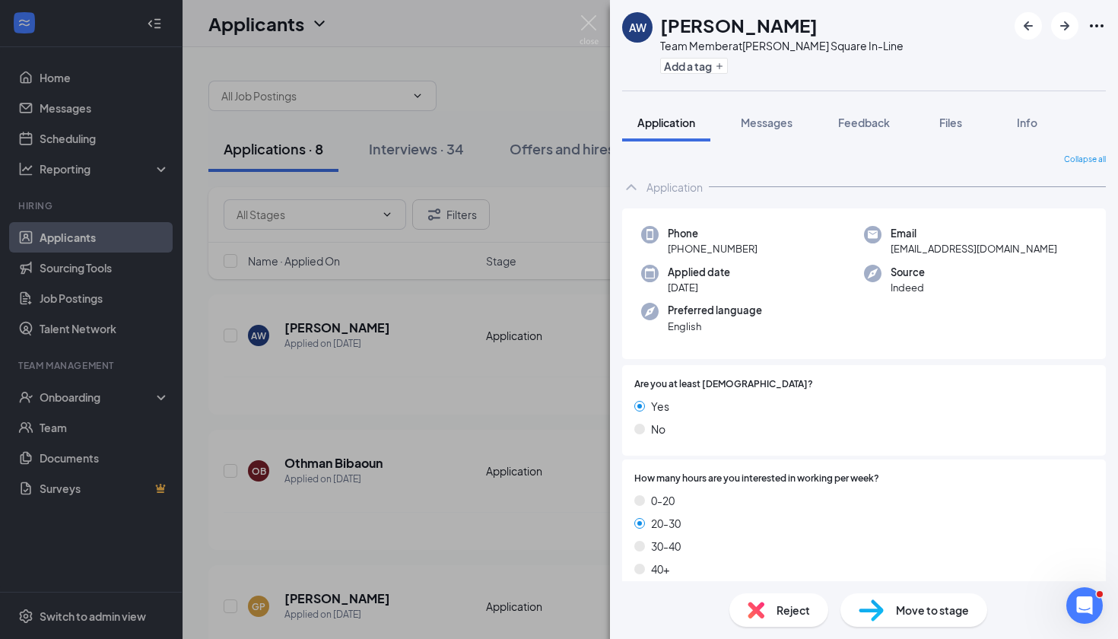
scroll to position [0, 0]
click at [431, 439] on div "AW [PERSON_NAME] Team Member at [PERSON_NAME][GEOGRAPHIC_DATA] In-Line Add a ta…" at bounding box center [559, 319] width 1118 height 639
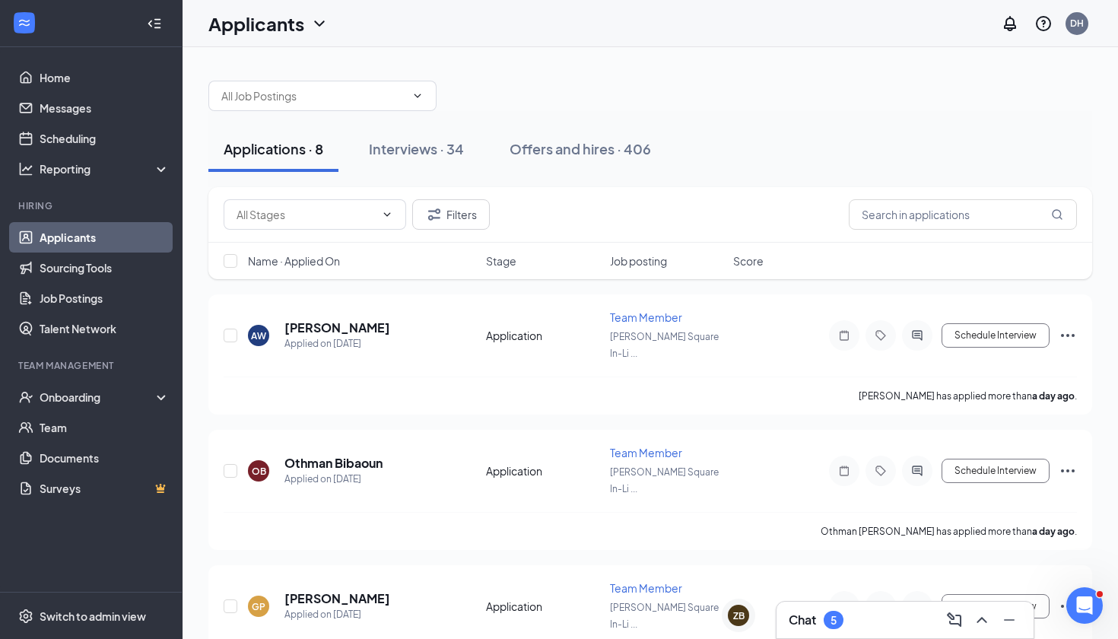
click at [436, 159] on button "Interviews · 34" at bounding box center [417, 149] width 126 height 46
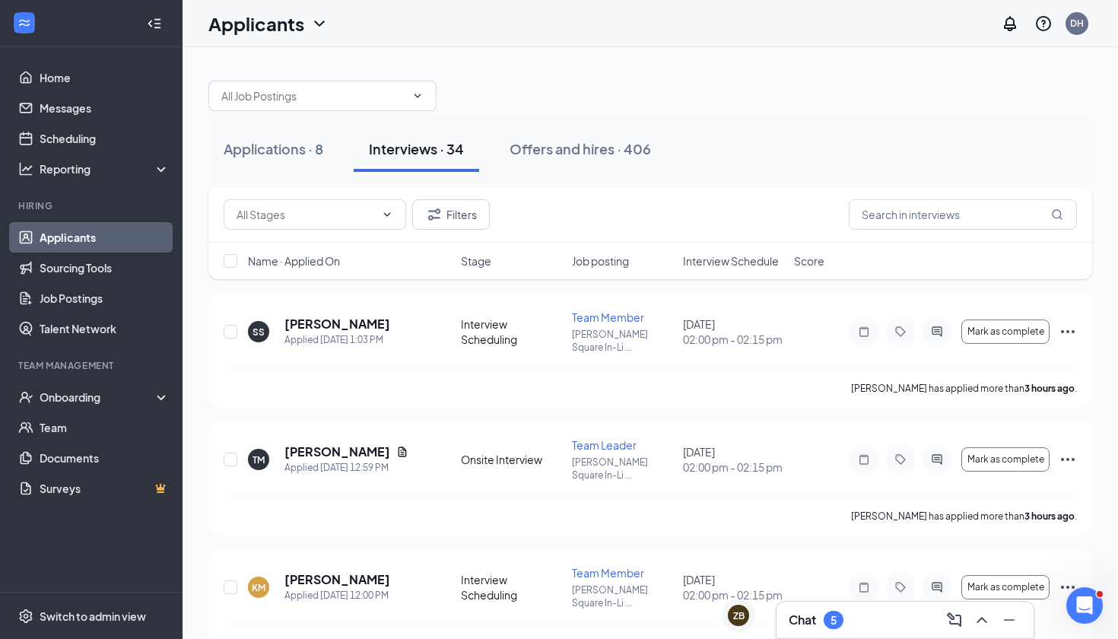
click at [820, 273] on div "Name · Applied On Stage Job posting Interview Schedule Score" at bounding box center [650, 261] width 884 height 37
click at [810, 256] on span "Score" at bounding box center [809, 260] width 30 height 15
click at [862, 329] on icon "Note" at bounding box center [864, 331] width 9 height 10
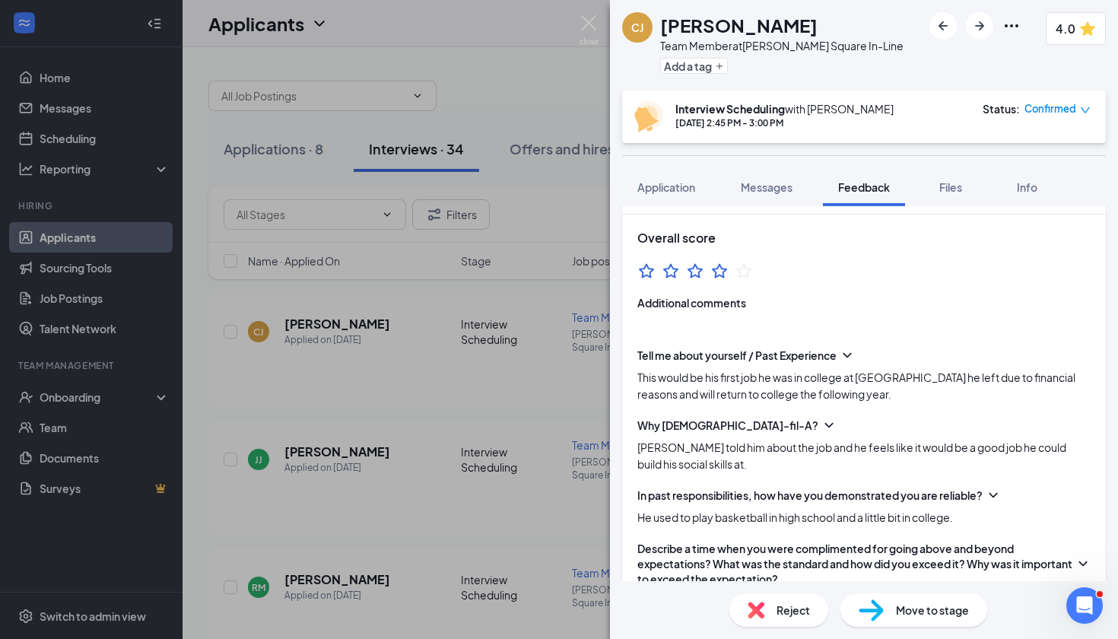
scroll to position [43, 0]
click at [516, 409] on div "[PERSON_NAME] Team Member at [PERSON_NAME][GEOGRAPHIC_DATA] In-Line Add a tag 4…" at bounding box center [559, 319] width 1118 height 639
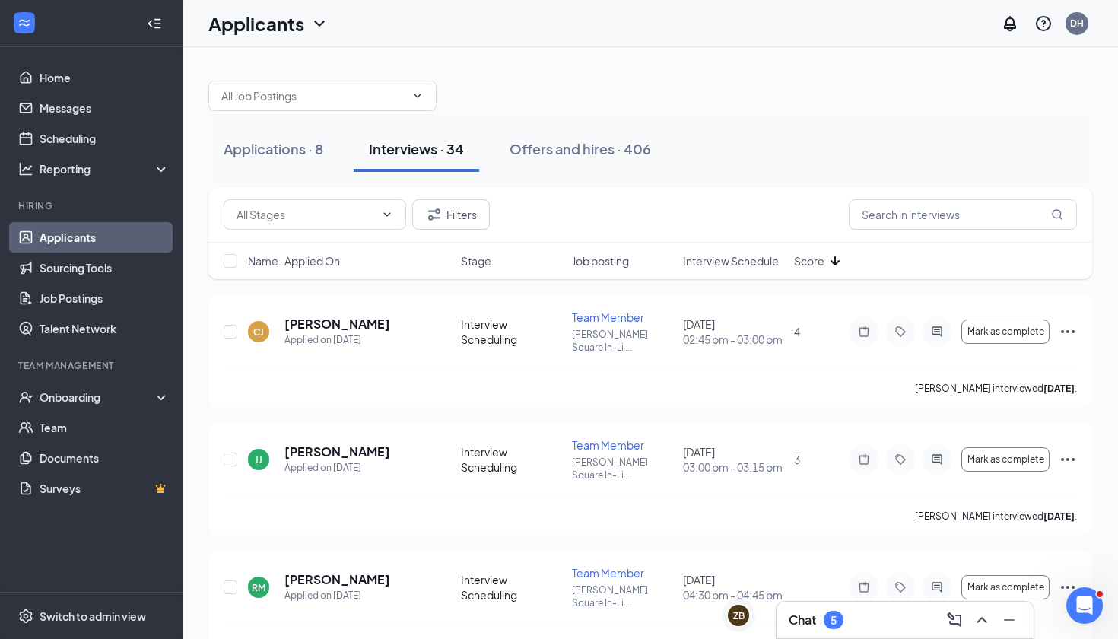
click at [863, 463] on icon "Note" at bounding box center [864, 459] width 18 height 12
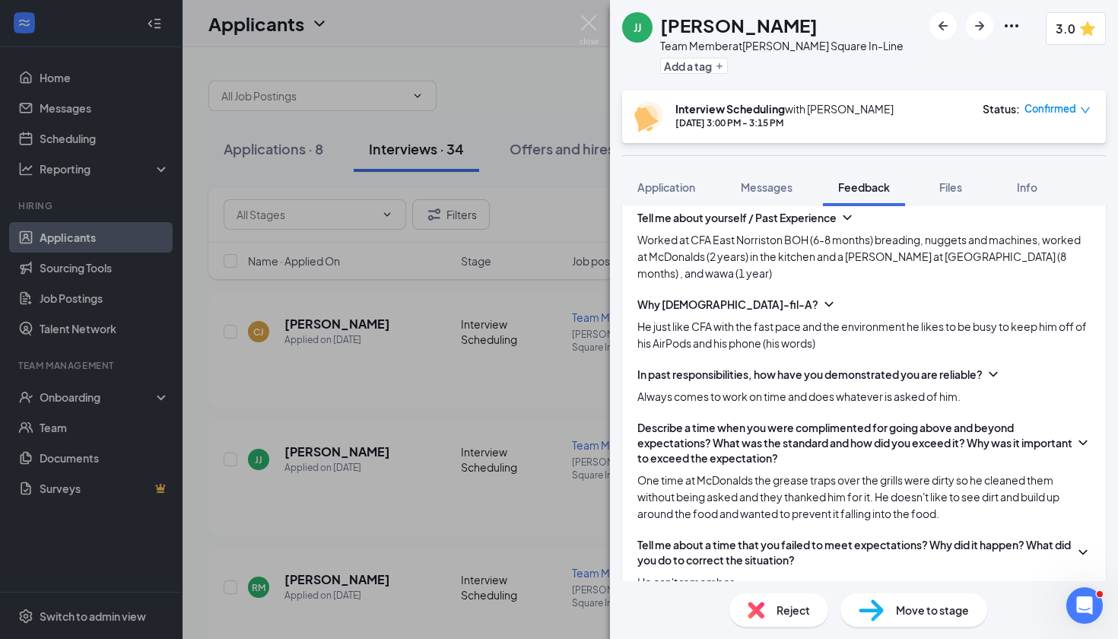
scroll to position [180, 0]
click at [559, 234] on div "[PERSON_NAME] [PERSON_NAME] Team Member at [PERSON_NAME][GEOGRAPHIC_DATA] In-Li…" at bounding box center [559, 319] width 1118 height 639
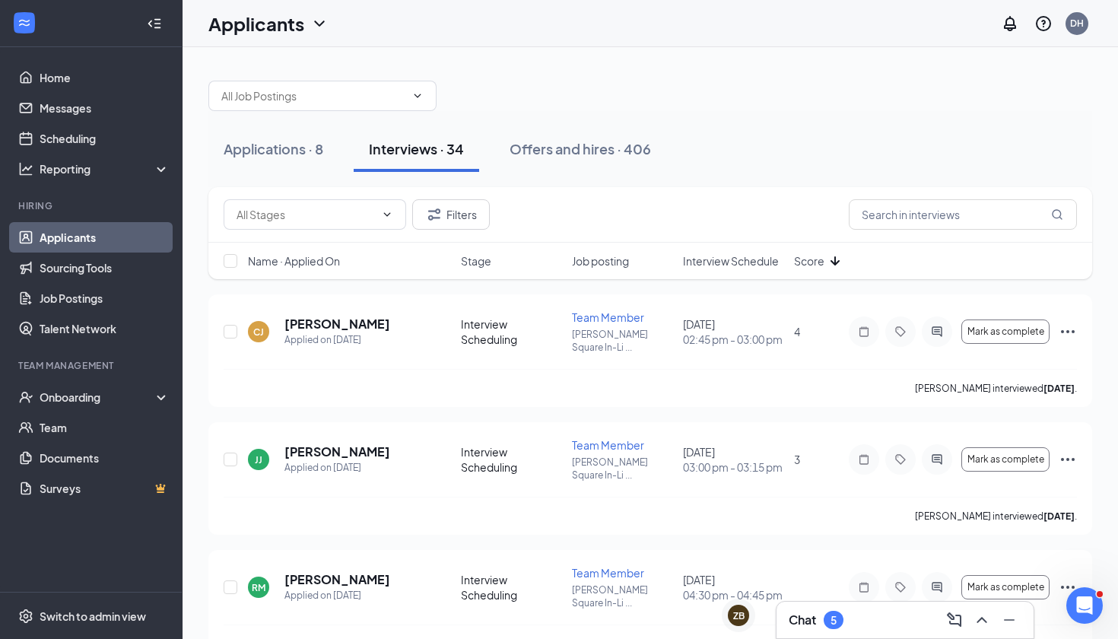
click at [864, 462] on icon "Note" at bounding box center [864, 459] width 18 height 12
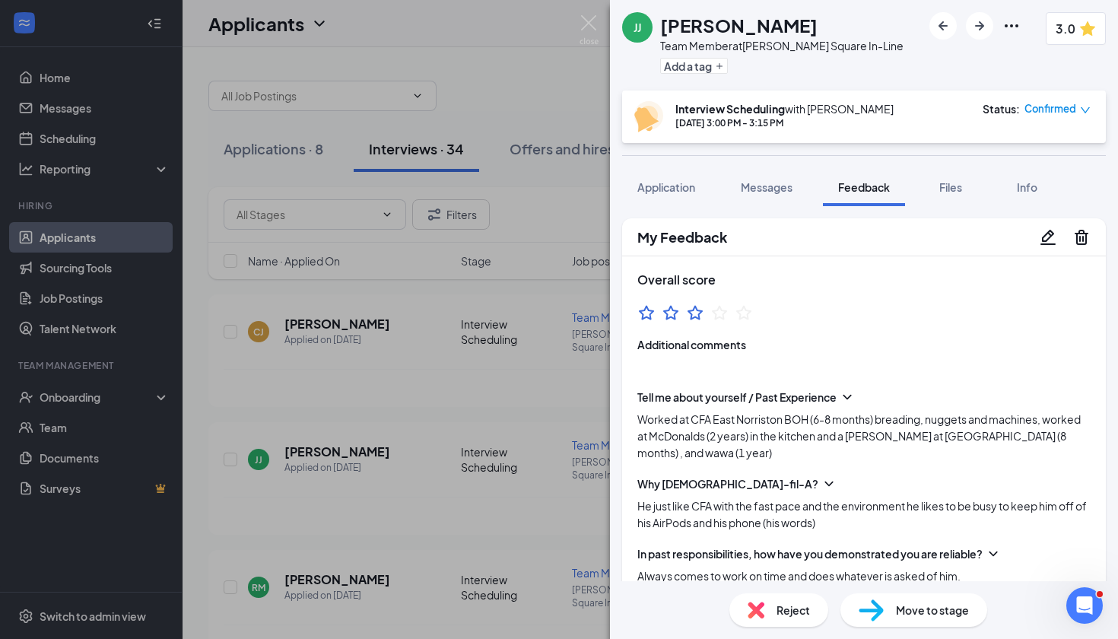
click at [419, 371] on div "[PERSON_NAME] [PERSON_NAME] Team Member at [PERSON_NAME][GEOGRAPHIC_DATA] In-Li…" at bounding box center [559, 319] width 1118 height 639
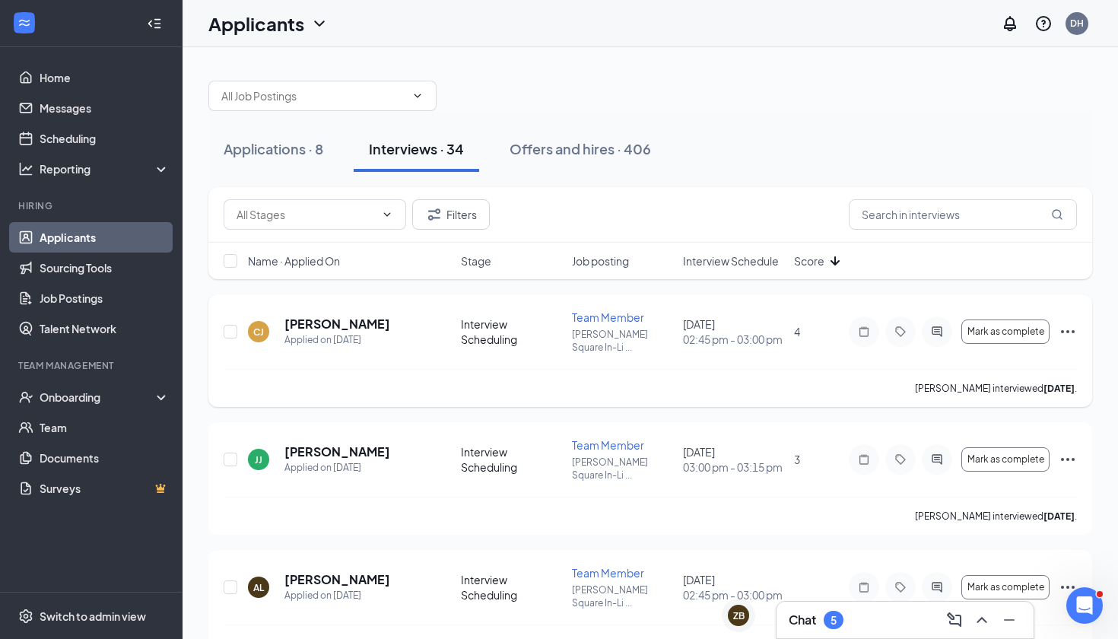
click at [864, 334] on icon "Note" at bounding box center [864, 332] width 18 height 12
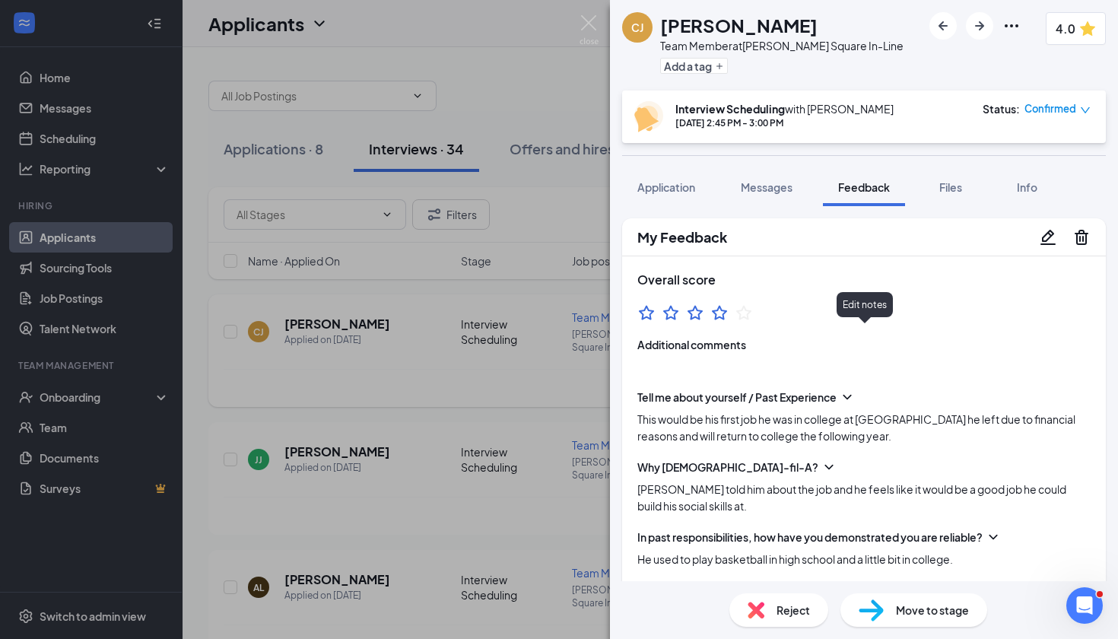
scroll to position [977, 0]
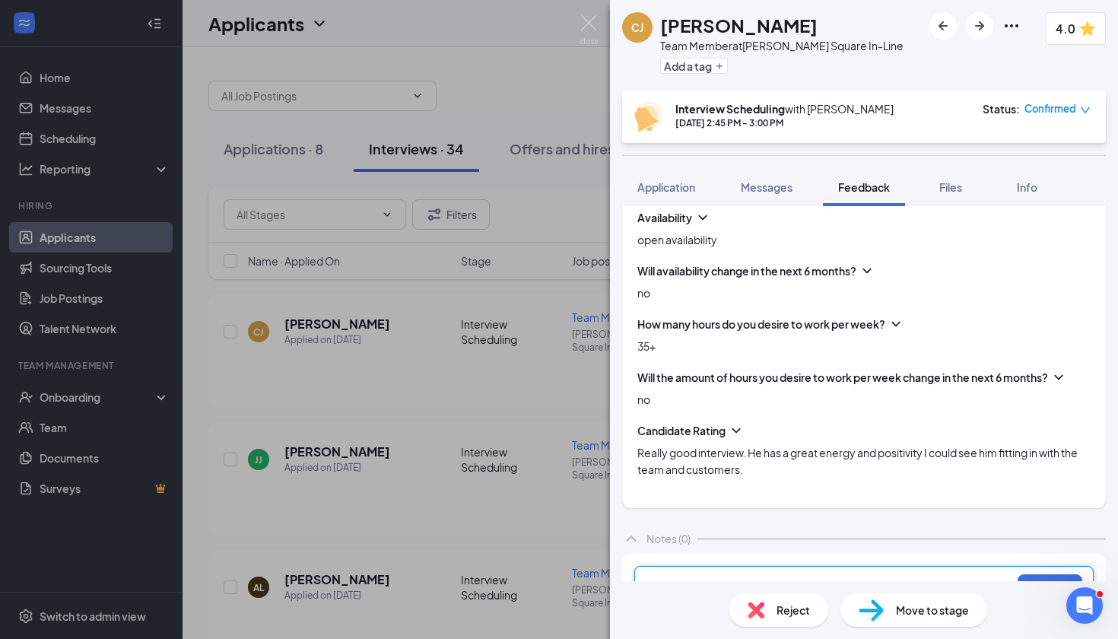
scroll to position [937, 0]
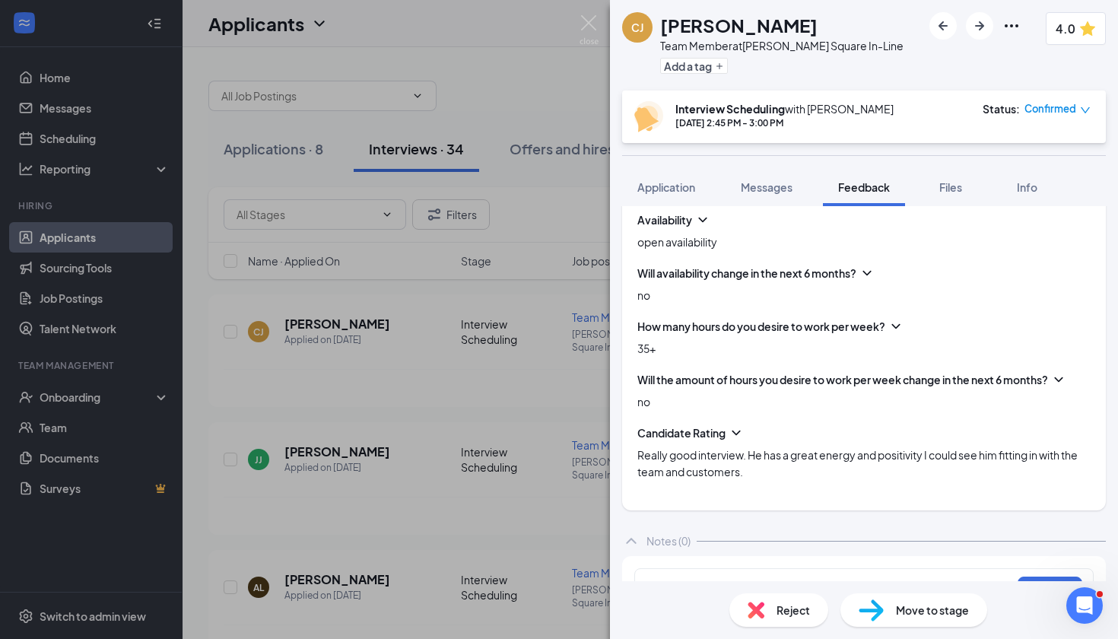
click at [566, 222] on div "[PERSON_NAME] Team Member at [PERSON_NAME][GEOGRAPHIC_DATA] In-Line Add a tag 4…" at bounding box center [559, 319] width 1118 height 639
click at [592, 27] on img at bounding box center [589, 30] width 19 height 30
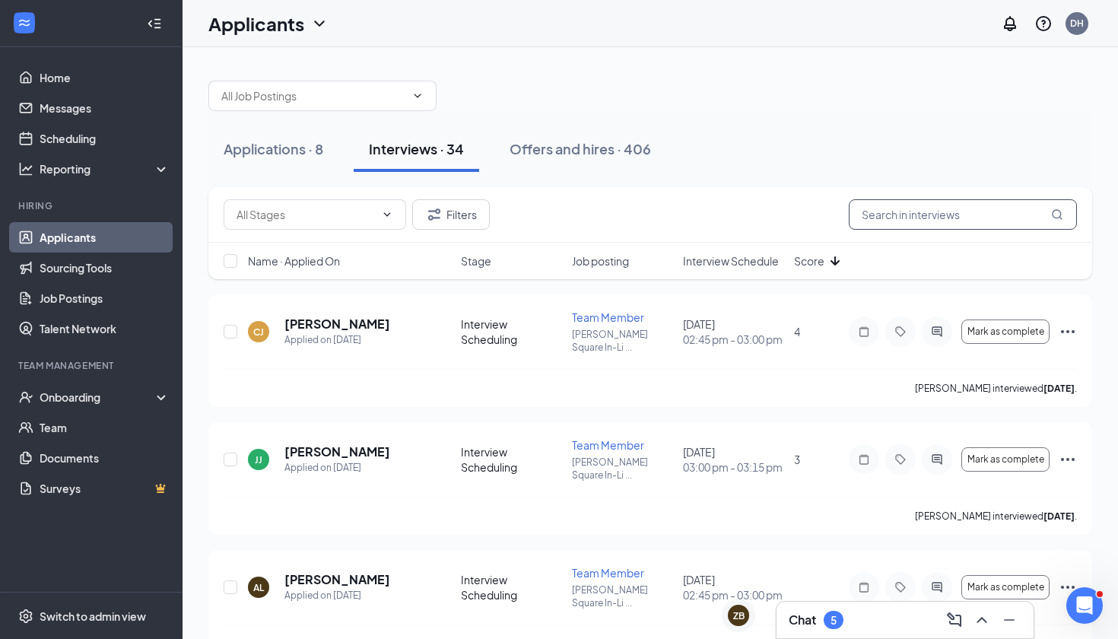
click at [883, 215] on input "text" at bounding box center [963, 214] width 228 height 30
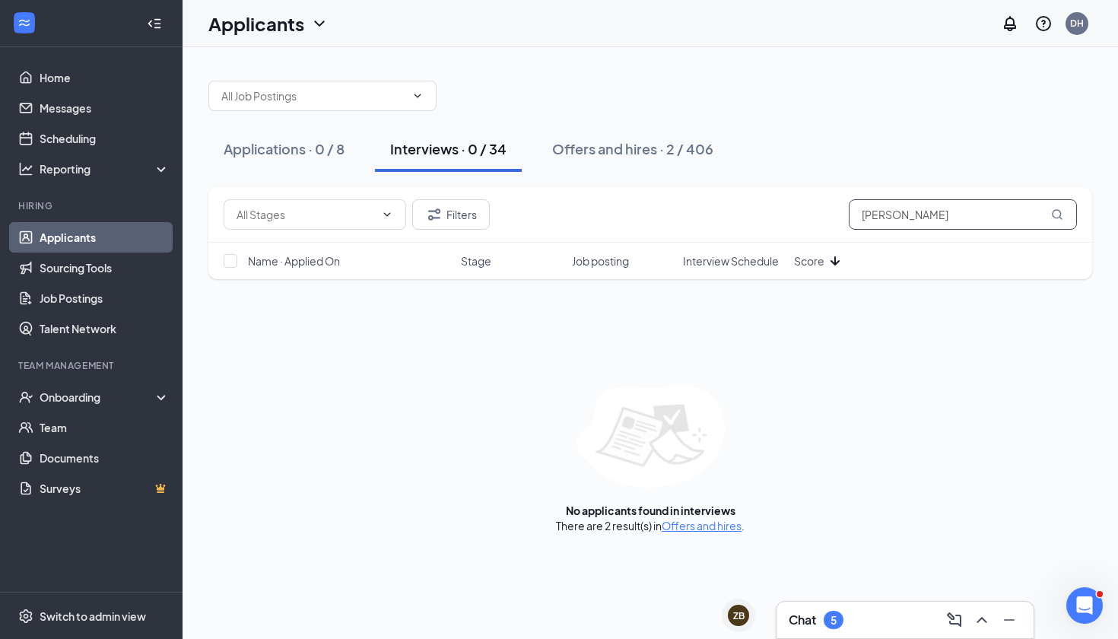
type input "[PERSON_NAME]"
click at [106, 427] on link "Team" at bounding box center [105, 427] width 130 height 30
